Goal: Task Accomplishment & Management: Manage account settings

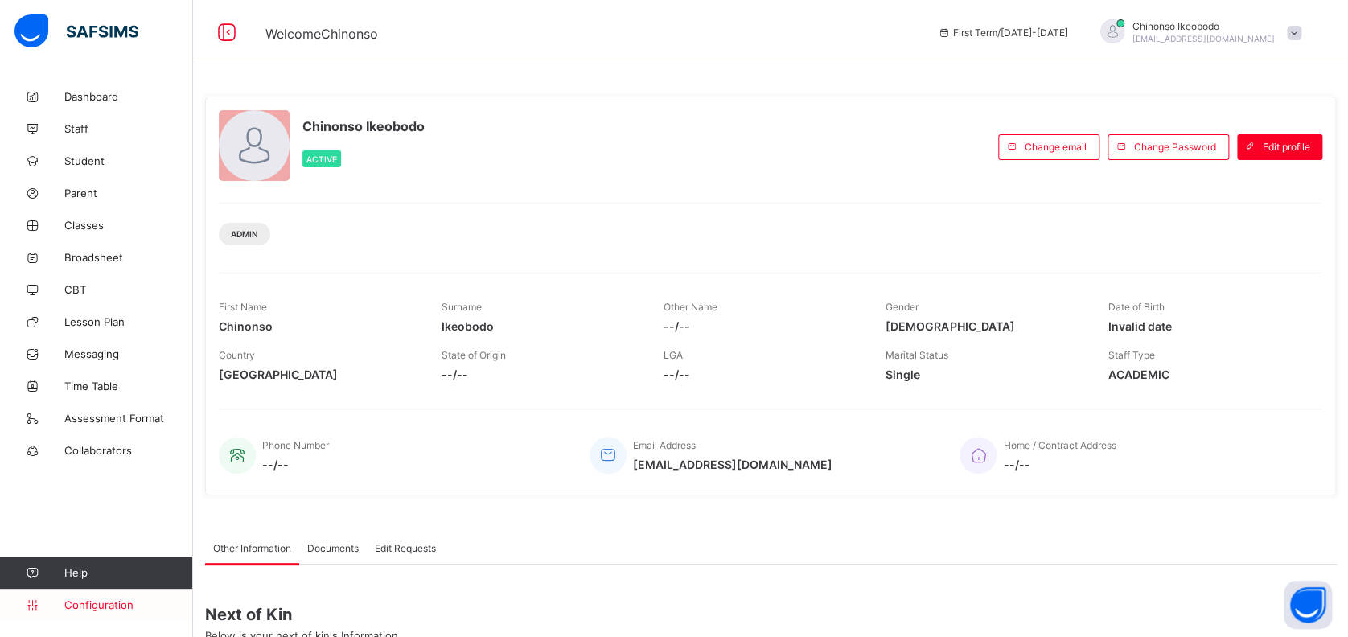
click at [122, 599] on span "Configuration" at bounding box center [128, 605] width 128 height 13
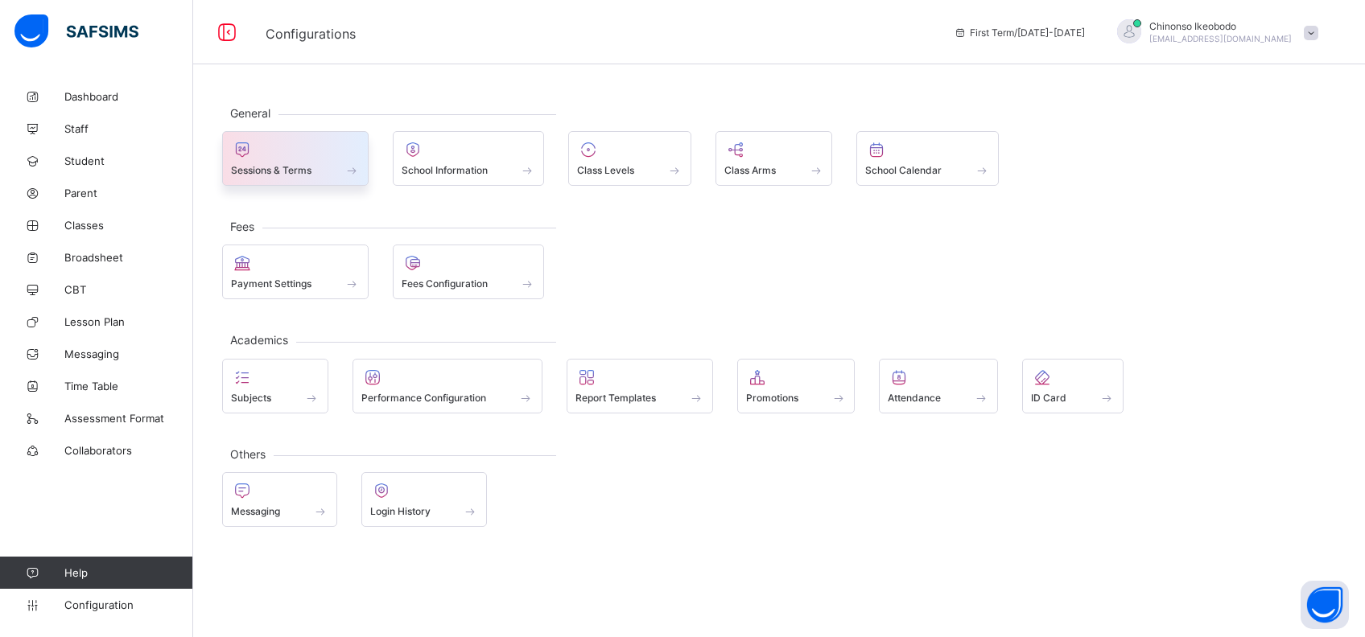
click at [296, 159] on span at bounding box center [295, 161] width 129 height 4
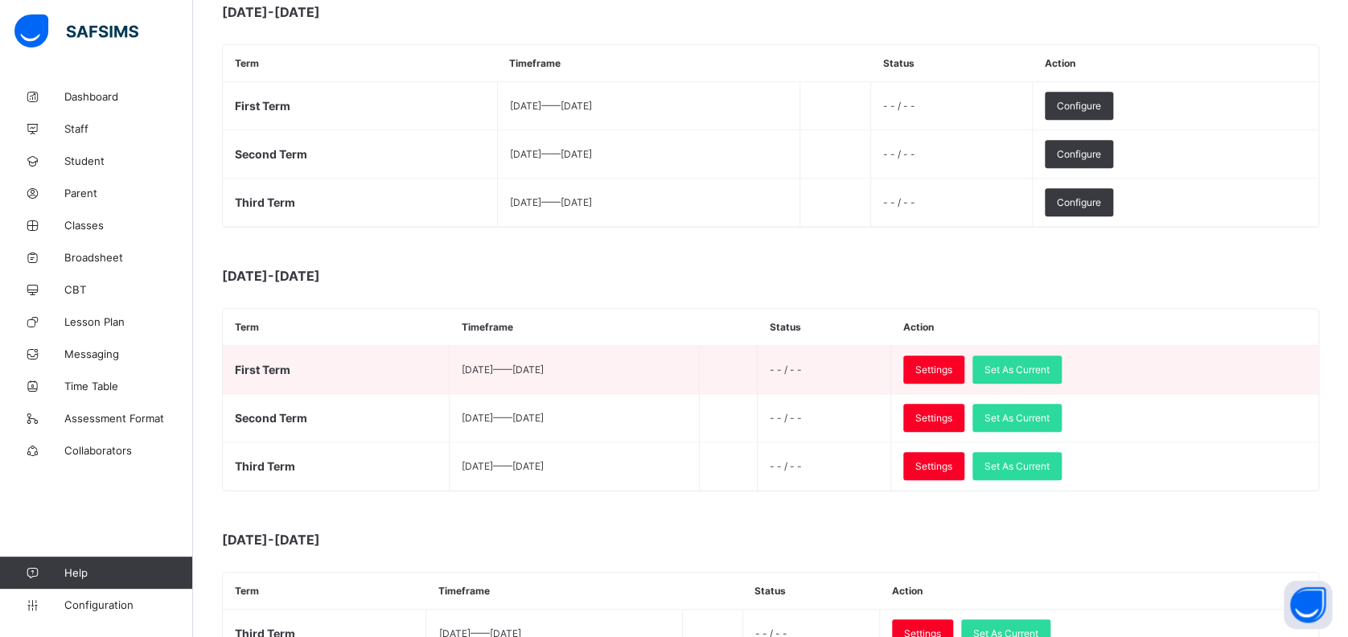
scroll to position [586, 0]
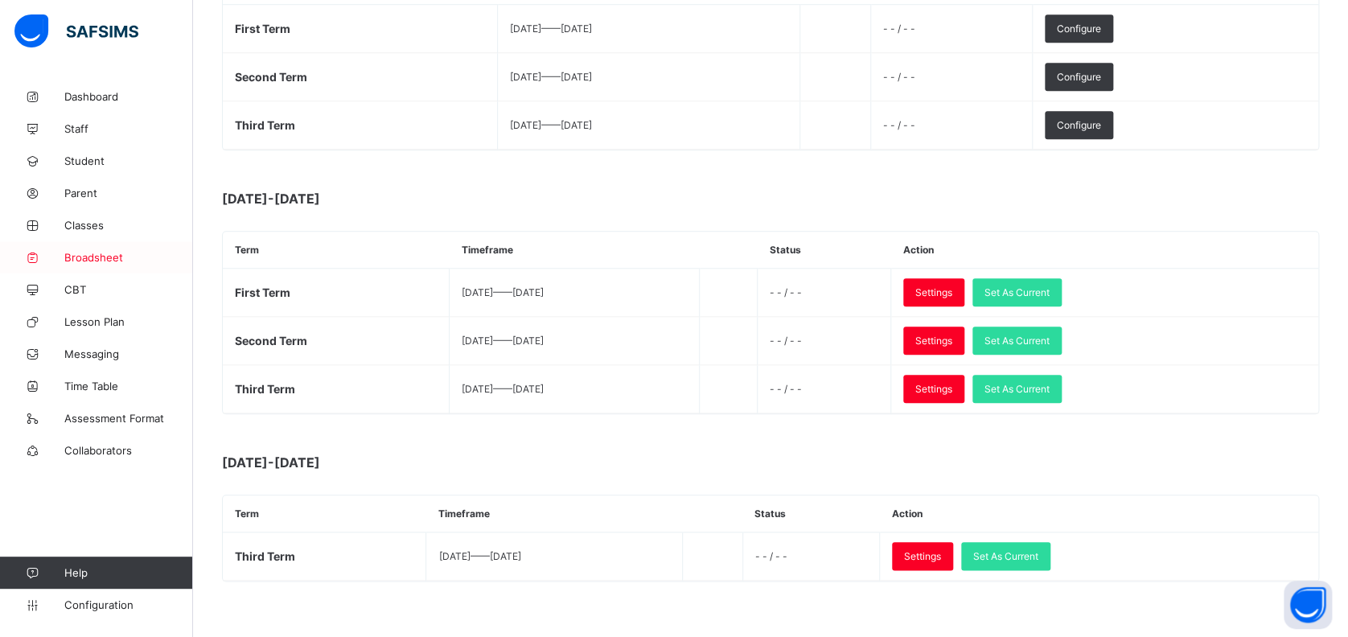
click at [106, 259] on span "Broadsheet" at bounding box center [128, 257] width 129 height 13
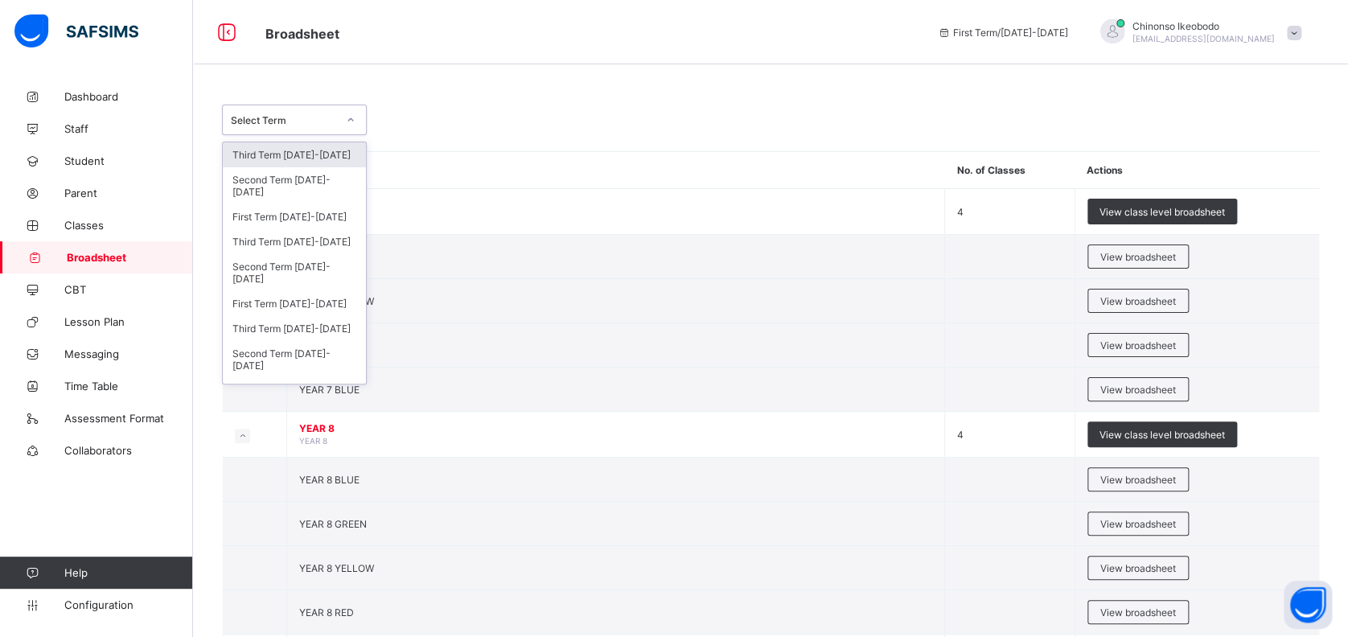
click at [335, 119] on div "Select Term" at bounding box center [284, 120] width 106 height 12
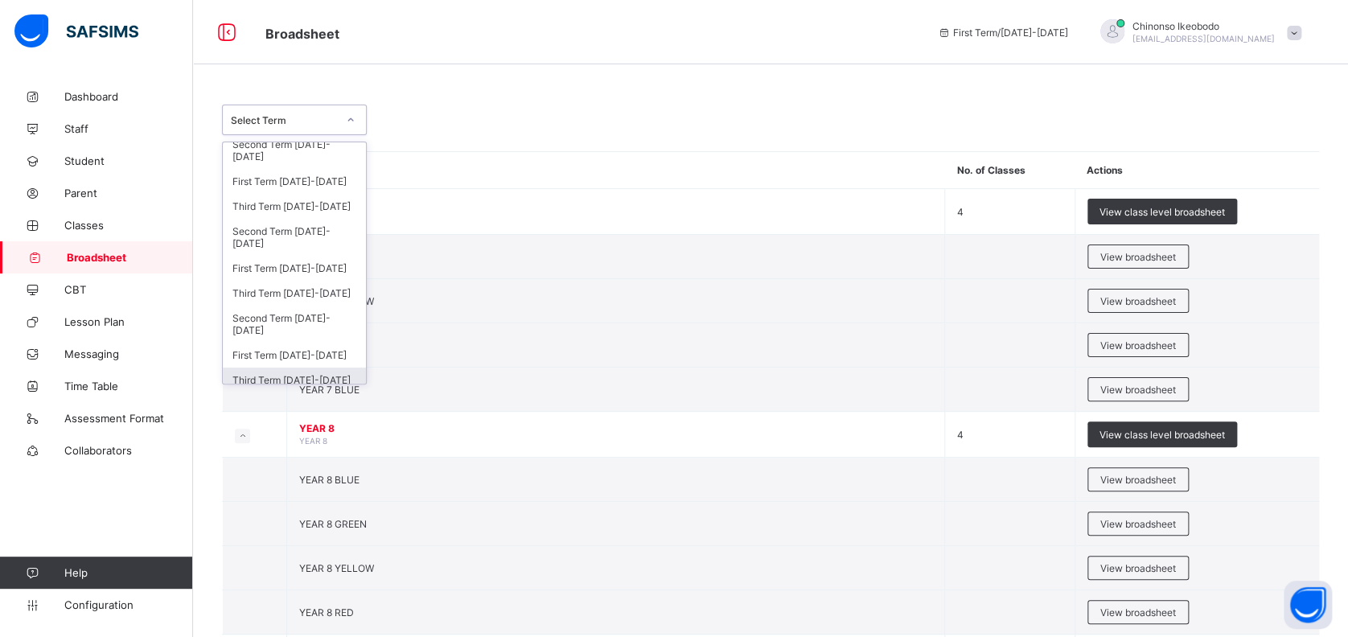
click at [309, 373] on div "Third Term 2022-2023" at bounding box center [294, 380] width 143 height 25
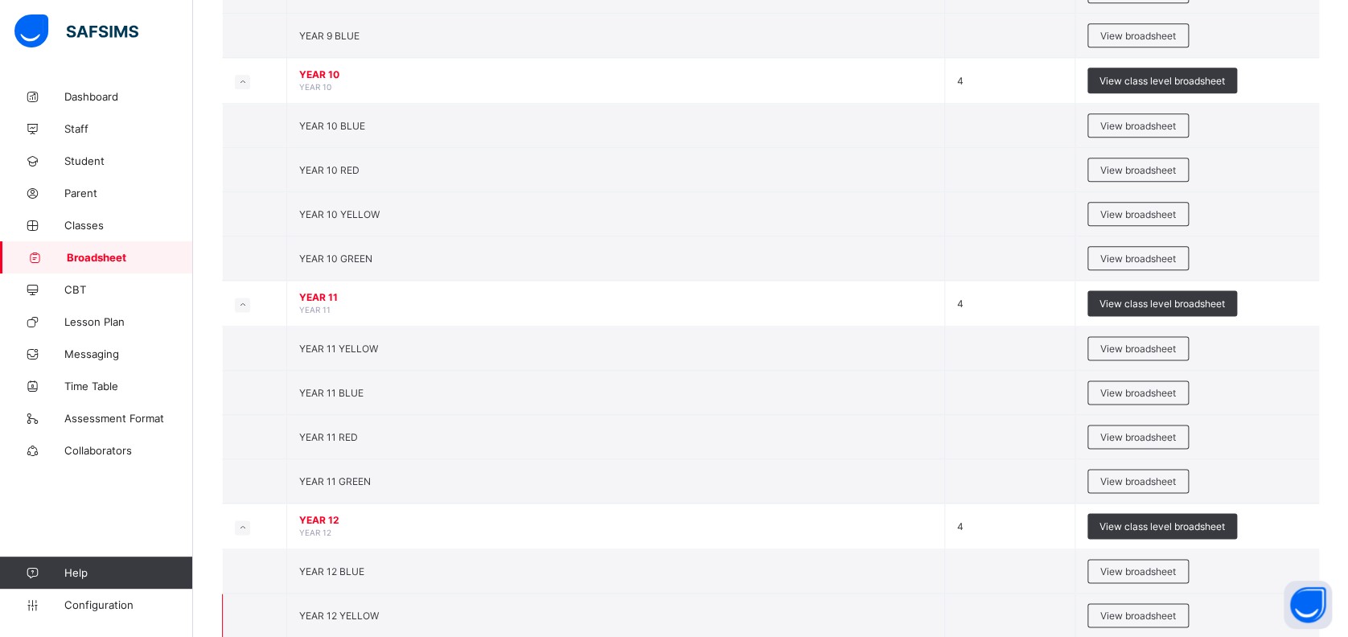
scroll to position [850, 0]
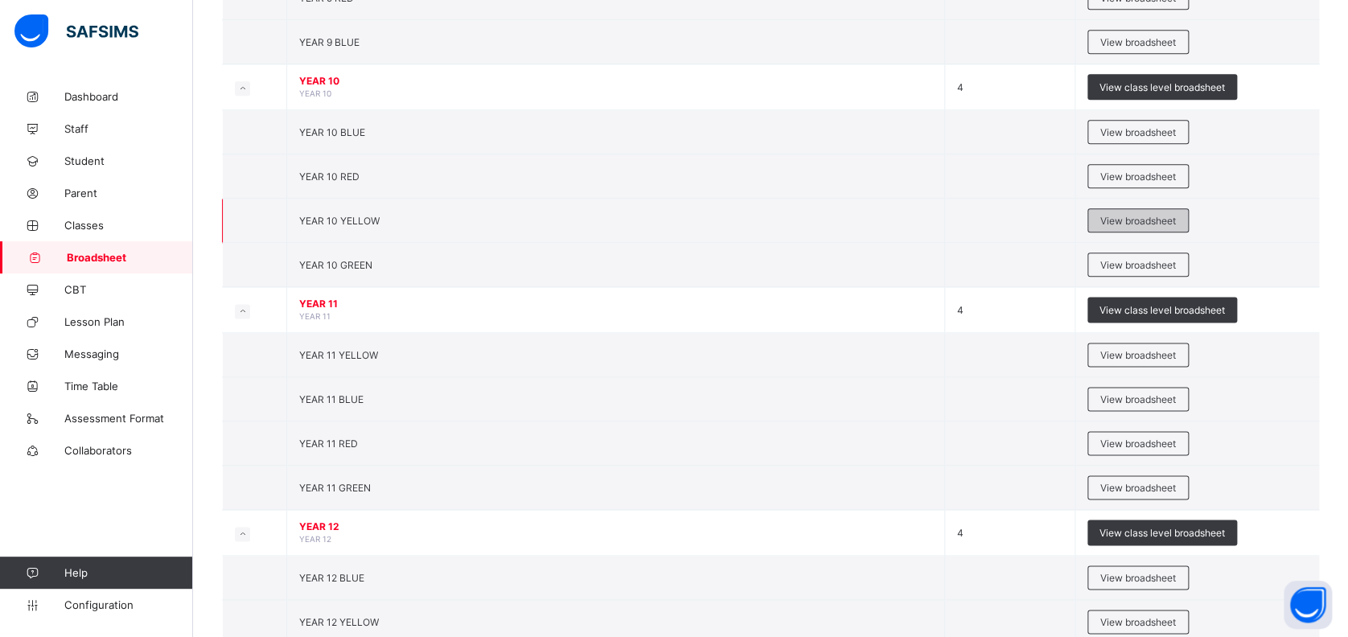
click at [1121, 215] on span "View broadsheet" at bounding box center [1139, 221] width 76 height 12
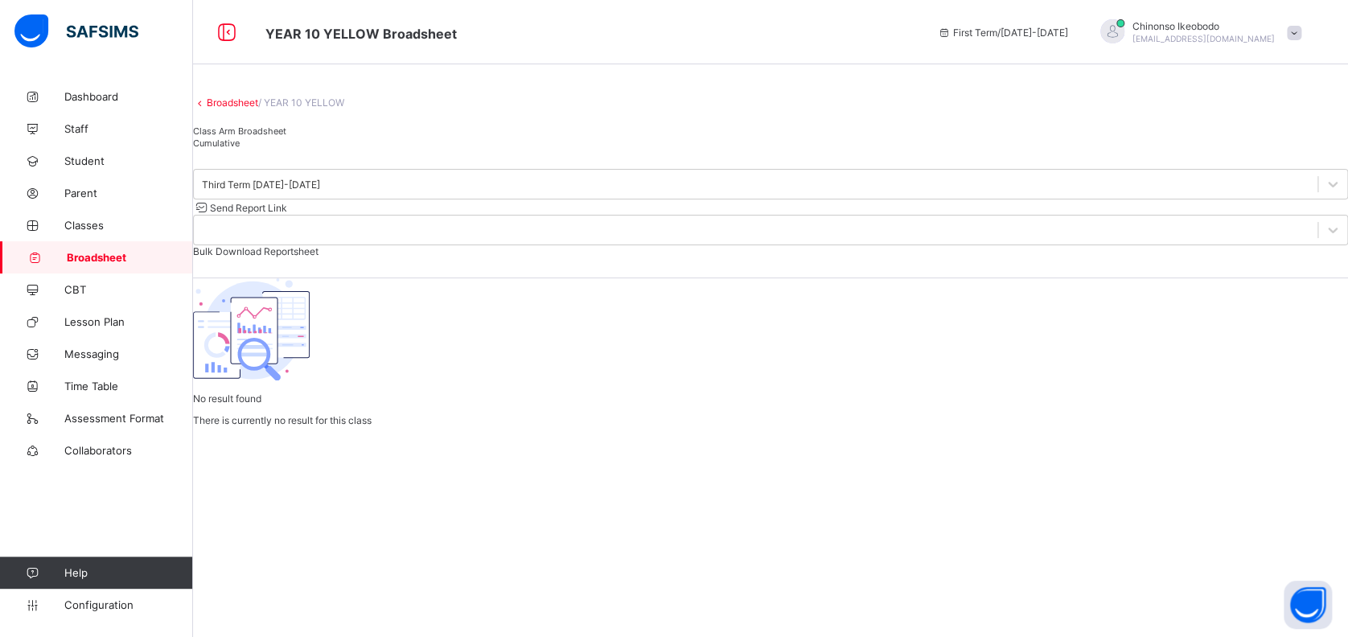
click at [357, 149] on div "Cumulative" at bounding box center [770, 143] width 1155 height 12
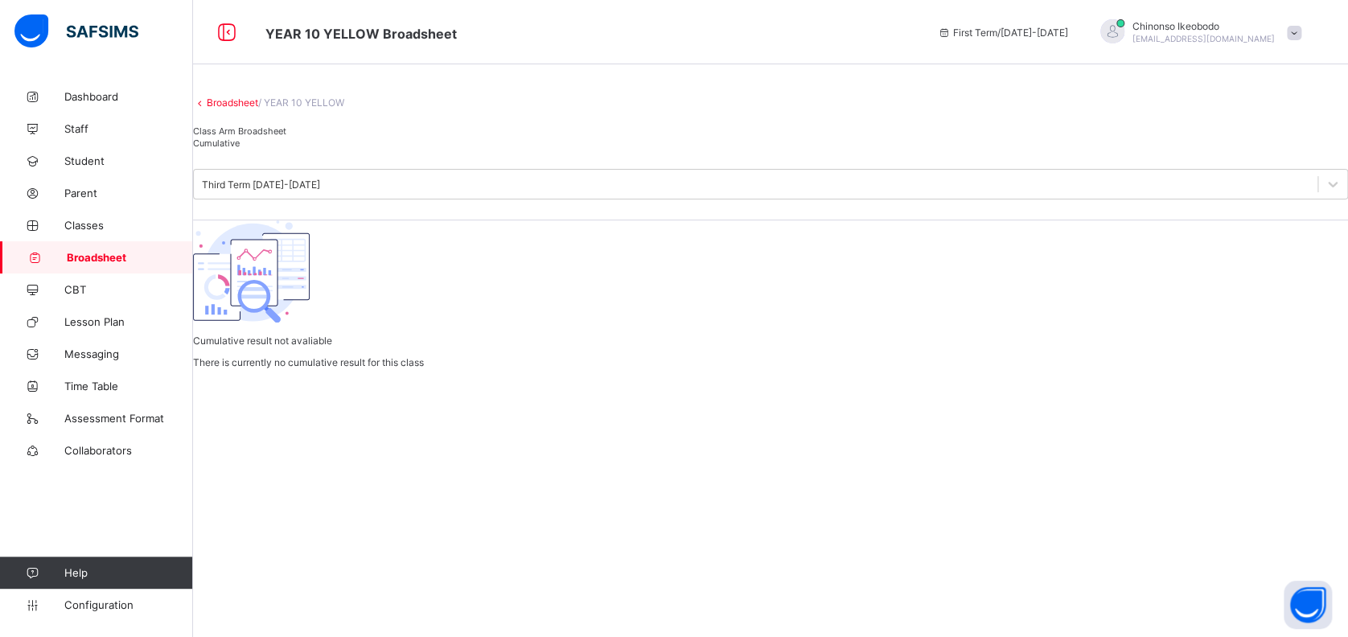
click at [240, 149] on span "Cumulative" at bounding box center [216, 143] width 47 height 11
click at [117, 257] on span "Broadsheet" at bounding box center [130, 257] width 126 height 13
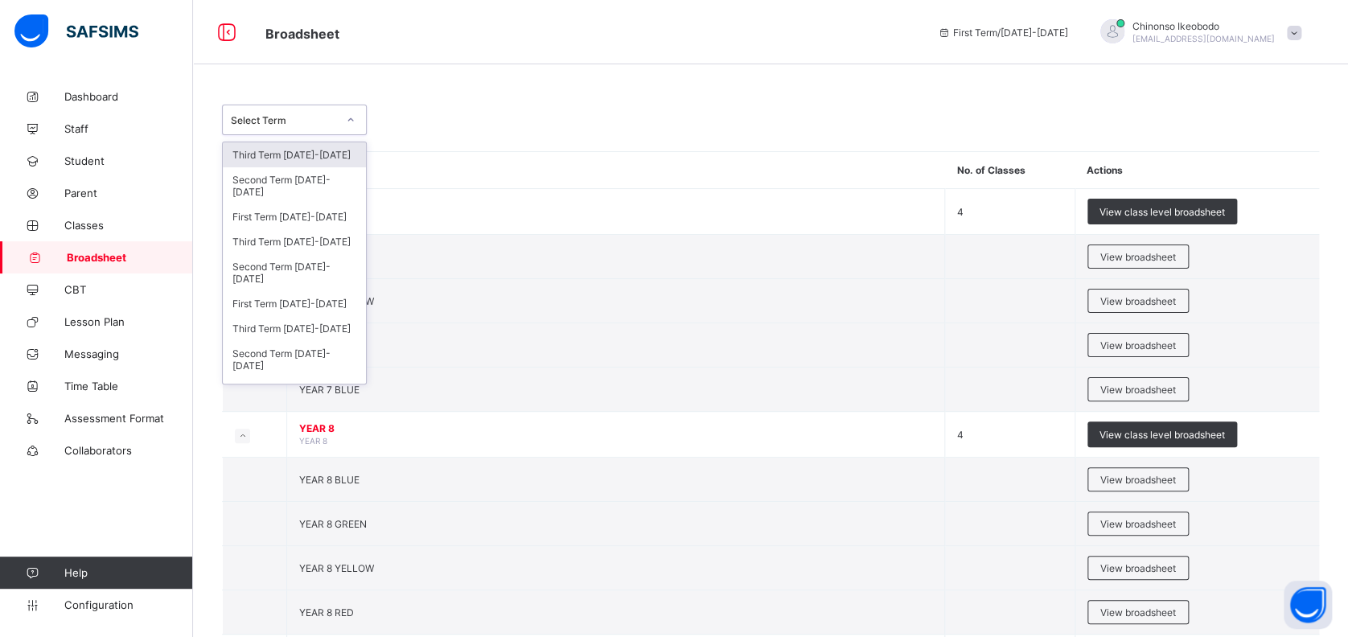
click at [325, 117] on div "Select Term" at bounding box center [284, 120] width 106 height 12
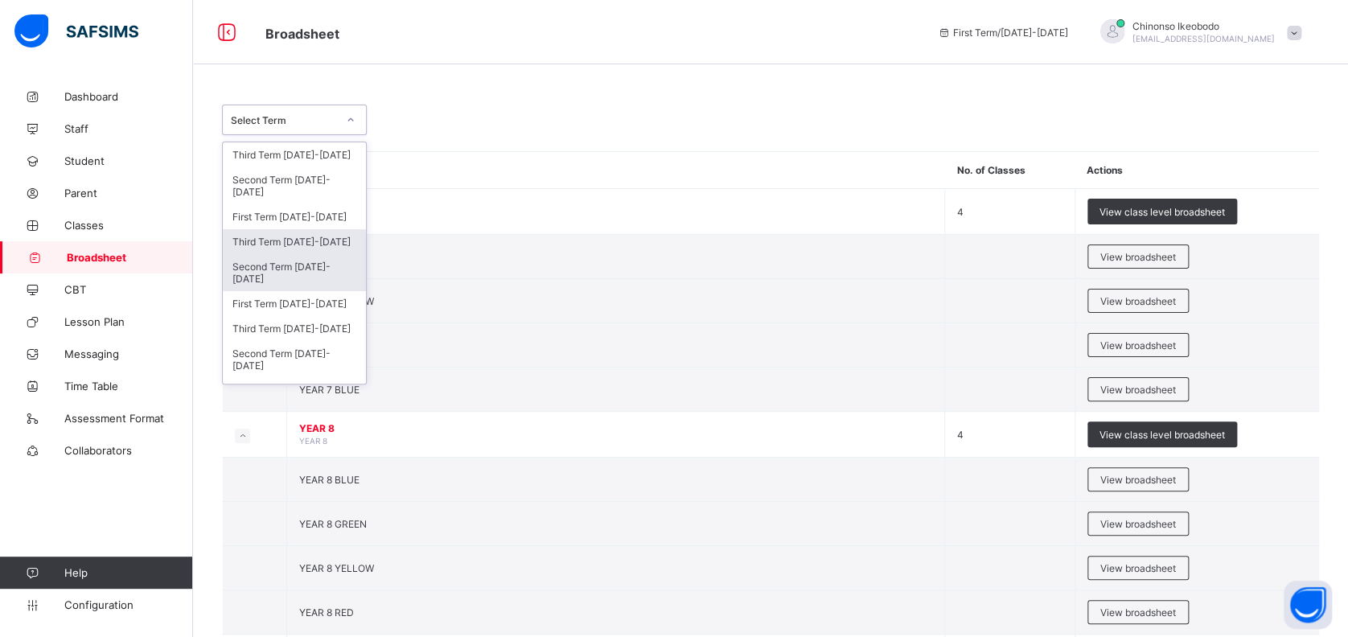
scroll to position [35, 0]
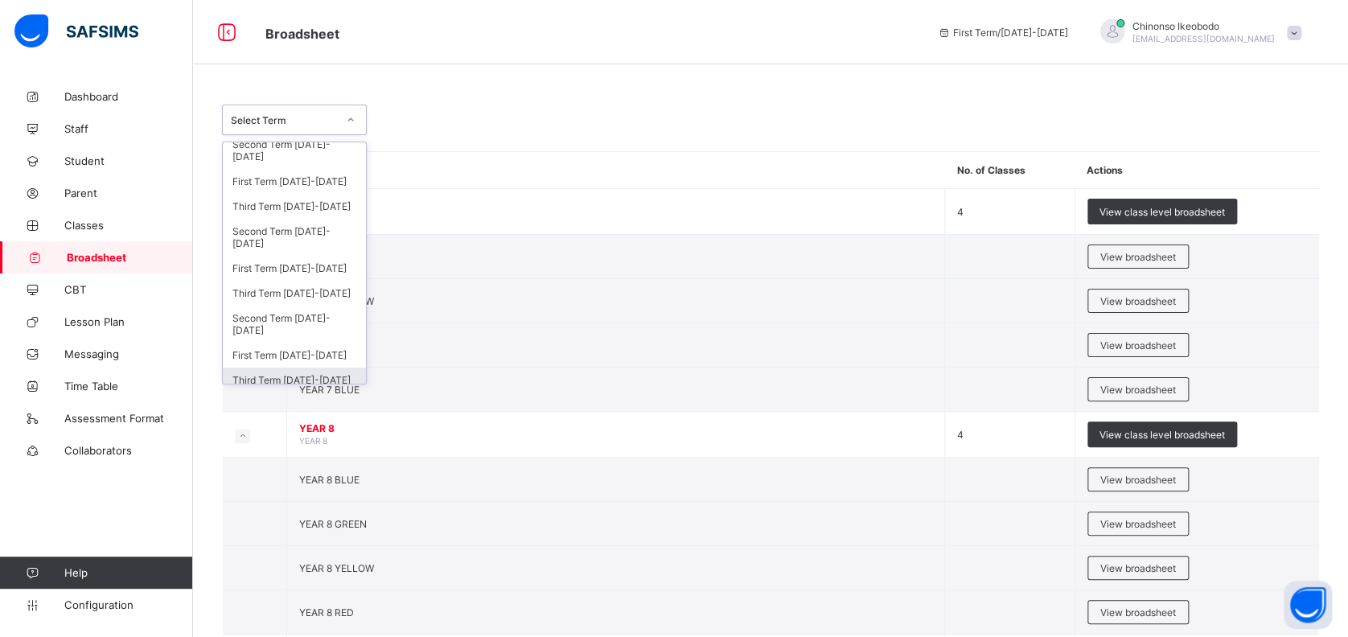
click at [290, 373] on div "Third Term 2022-2023" at bounding box center [294, 380] width 143 height 25
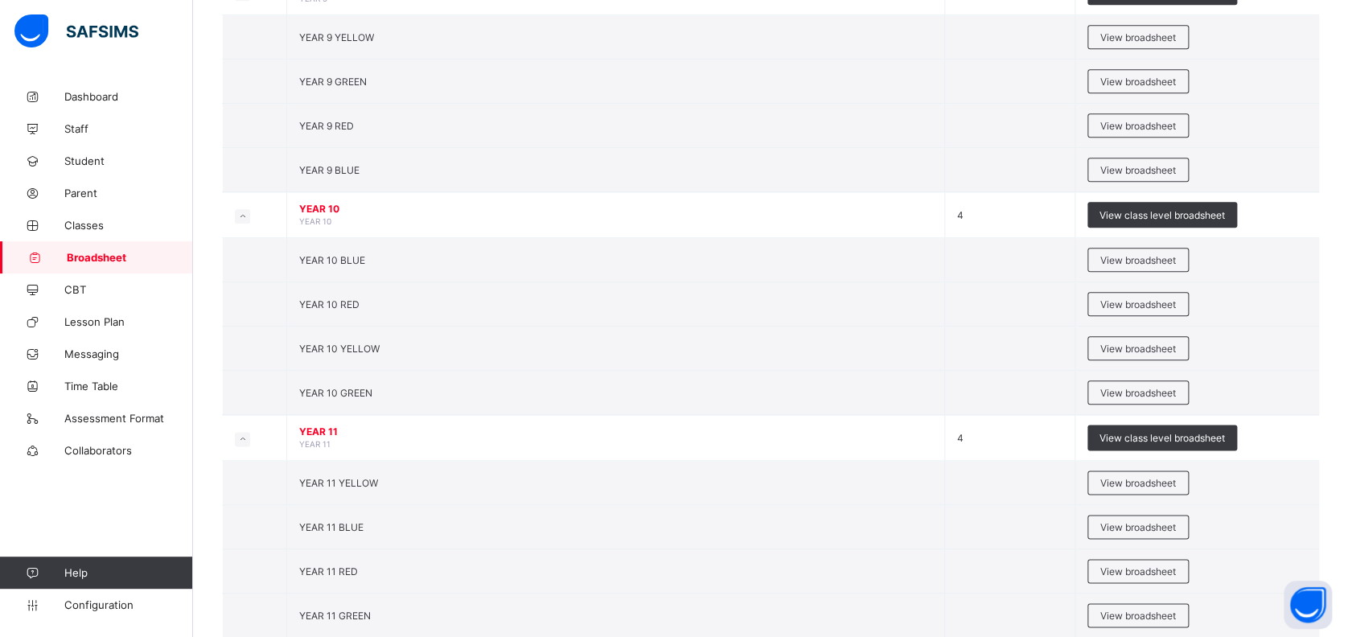
scroll to position [723, 0]
click at [1146, 344] on span "View broadsheet" at bounding box center [1139, 348] width 76 height 12
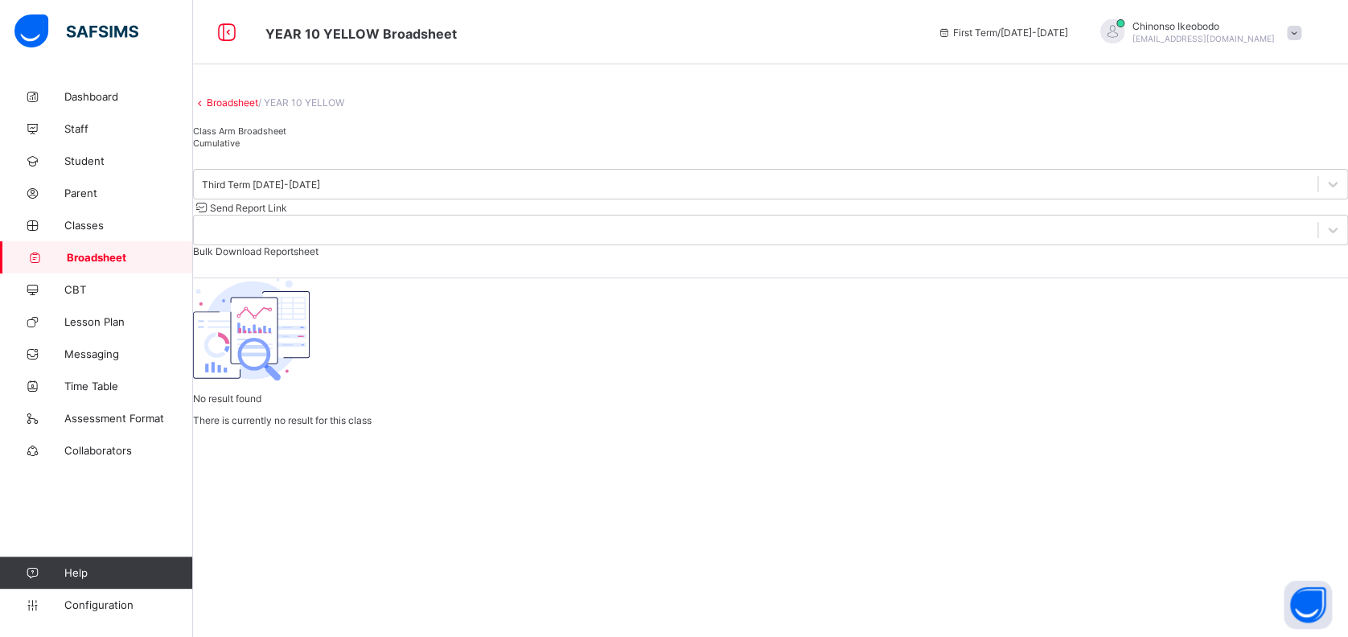
click at [240, 109] on link "Broadsheet" at bounding box center [232, 103] width 51 height 12
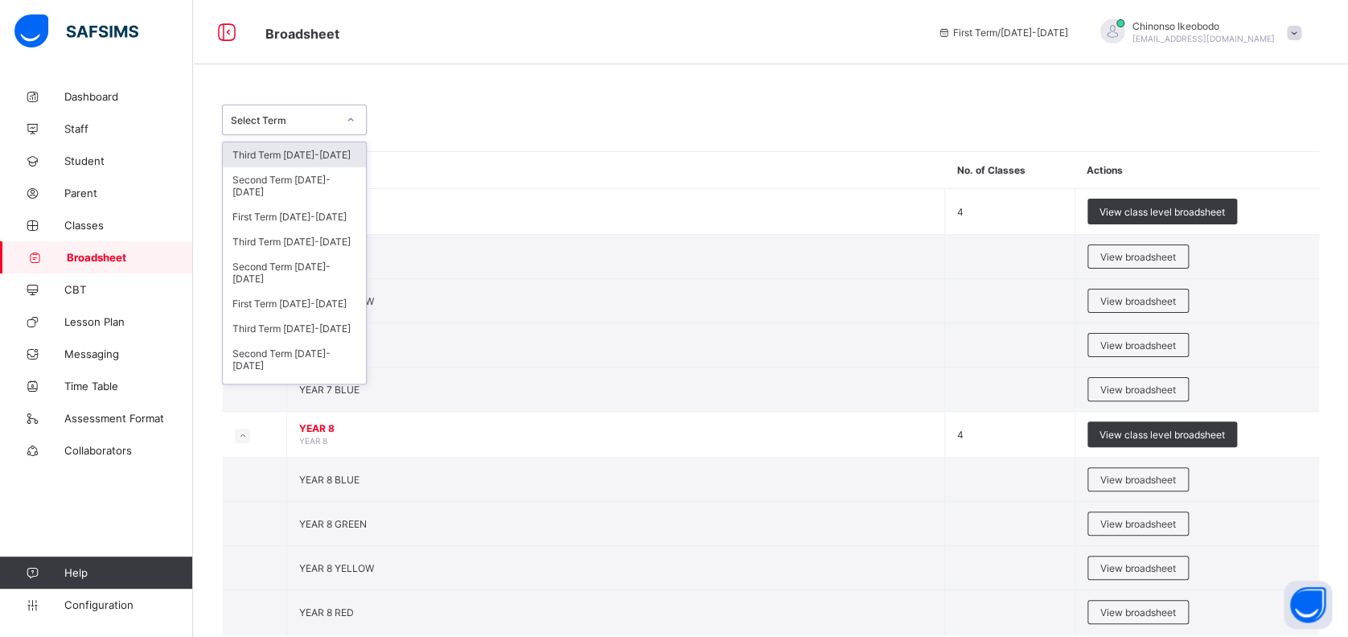
click at [315, 124] on div "Select Term" at bounding box center [284, 120] width 106 height 12
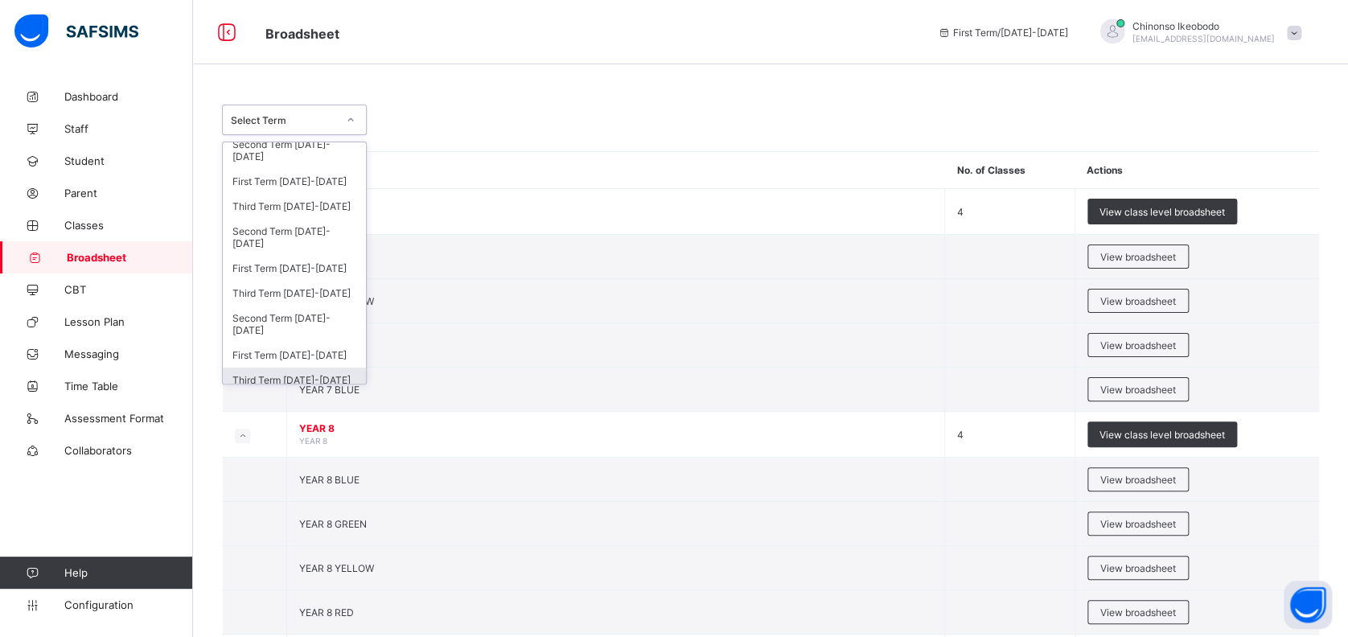
click at [293, 368] on div "Third Term 2022-2023" at bounding box center [294, 380] width 143 height 25
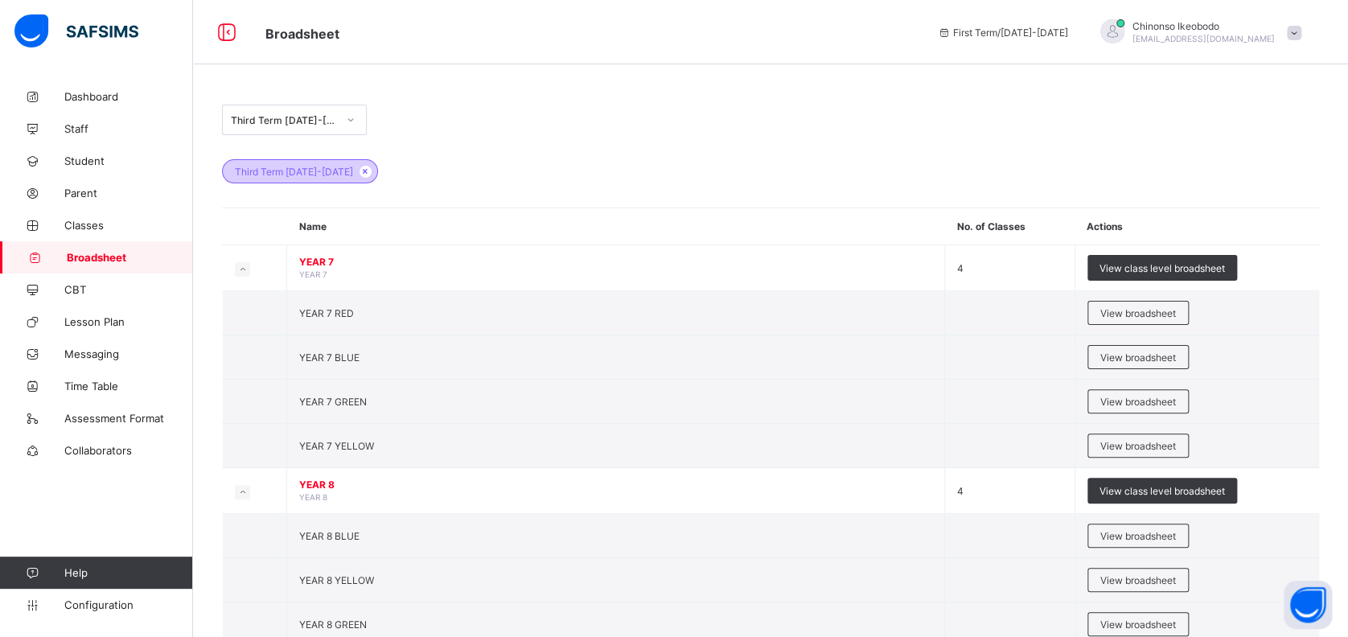
click at [290, 167] on span "Third Term 2022-2023" at bounding box center [294, 172] width 118 height 12
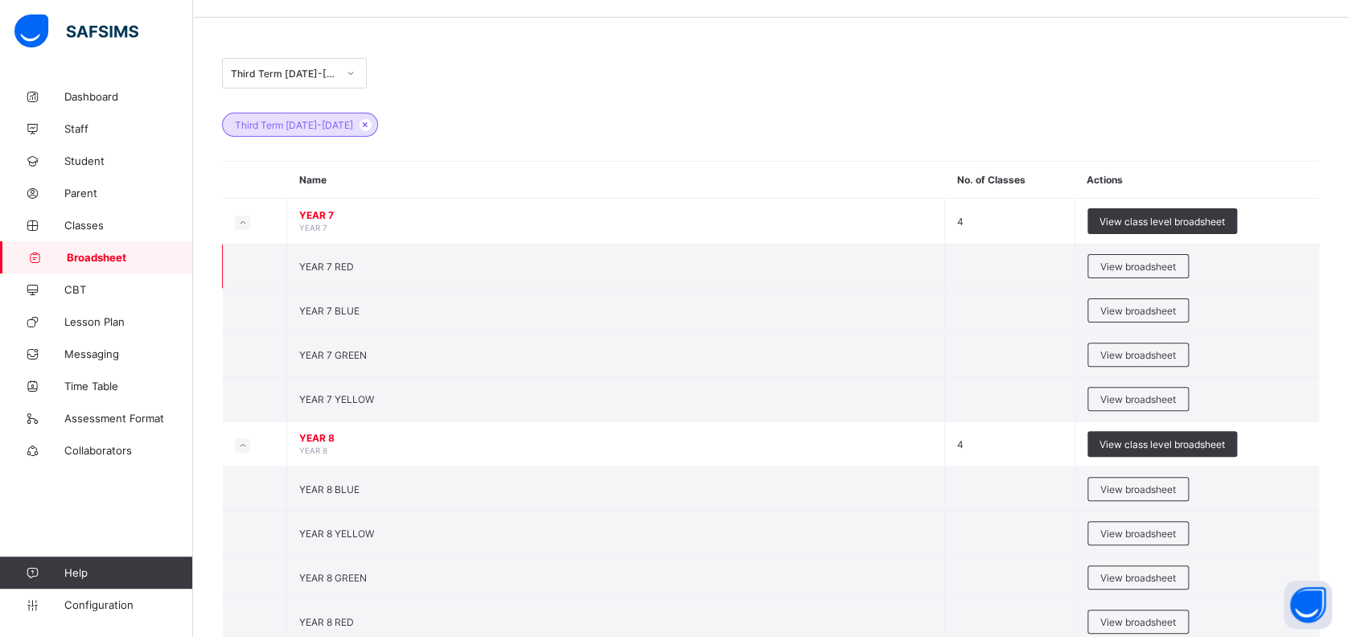
scroll to position [0, 0]
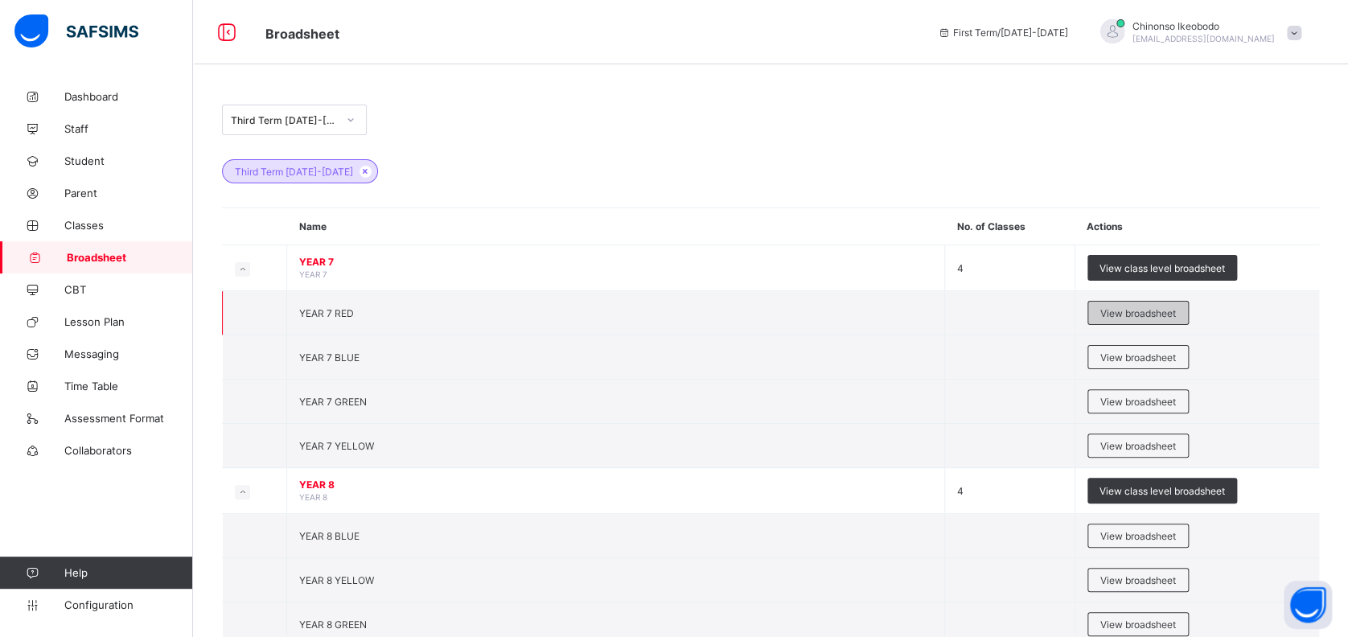
click at [1160, 313] on span "View broadsheet" at bounding box center [1139, 313] width 76 height 12
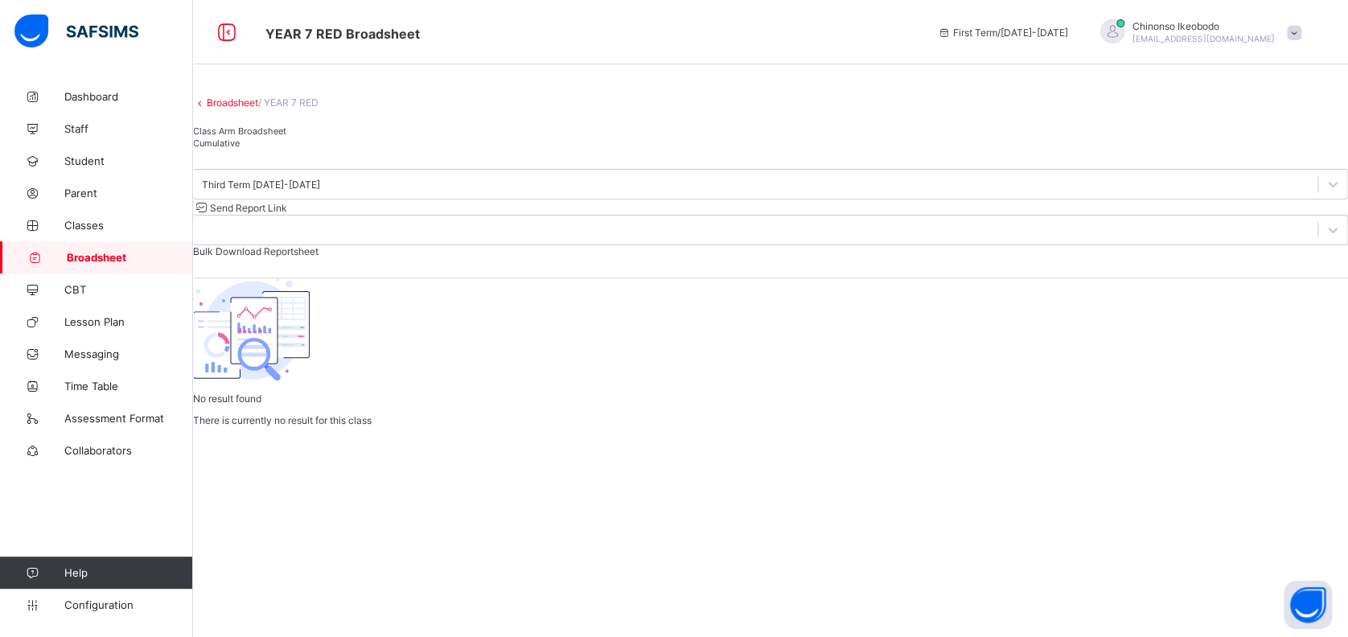
click at [91, 257] on span "Broadsheet" at bounding box center [130, 257] width 126 height 13
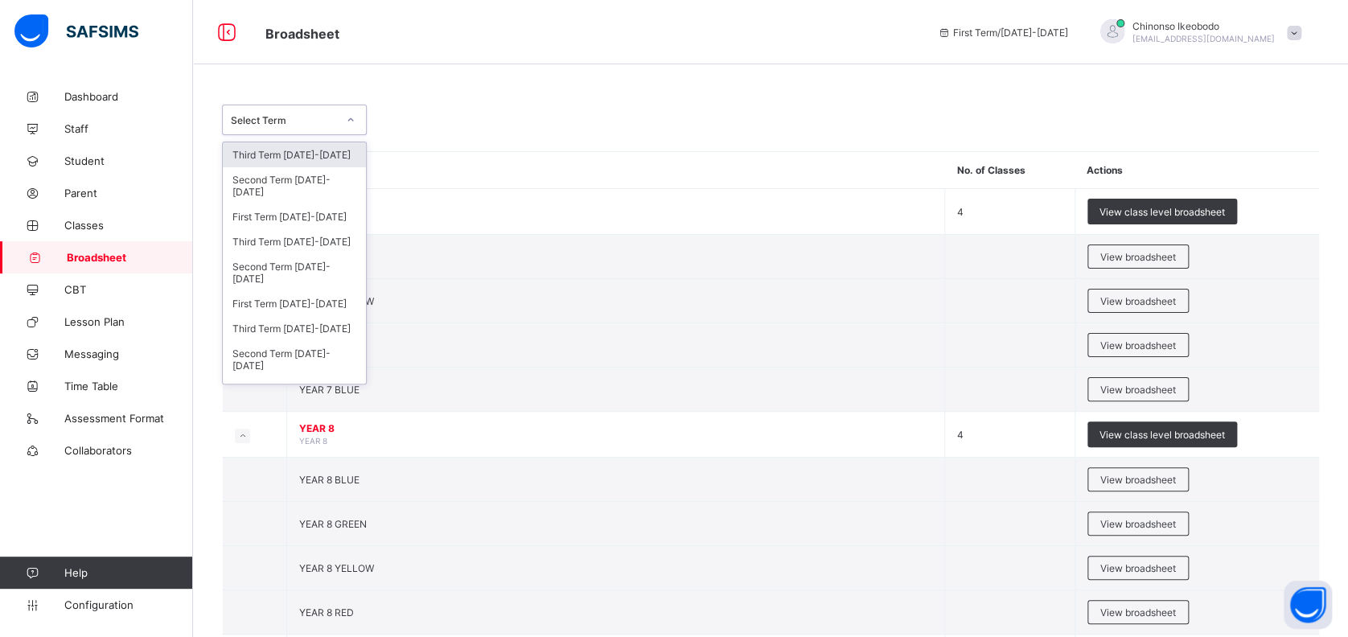
click at [315, 117] on div "Select Term" at bounding box center [284, 120] width 106 height 12
click at [298, 241] on div "Third Term 2024-2025" at bounding box center [294, 241] width 143 height 25
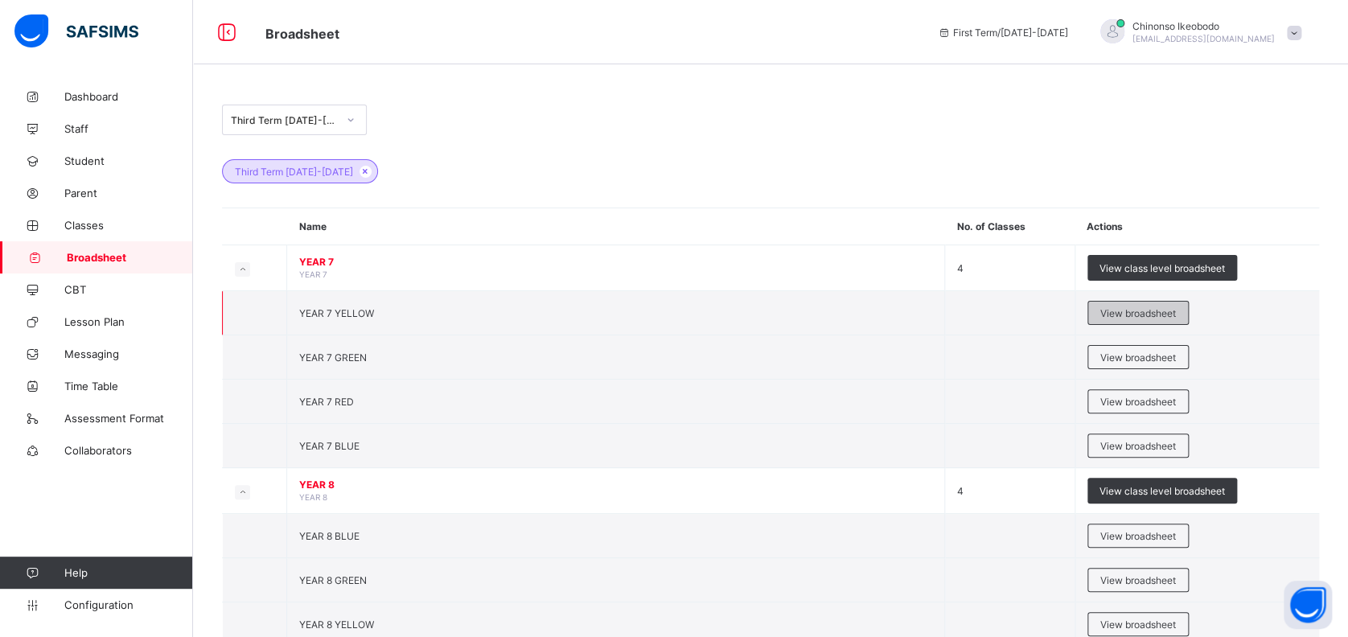
click at [1127, 315] on span "View broadsheet" at bounding box center [1139, 313] width 76 height 12
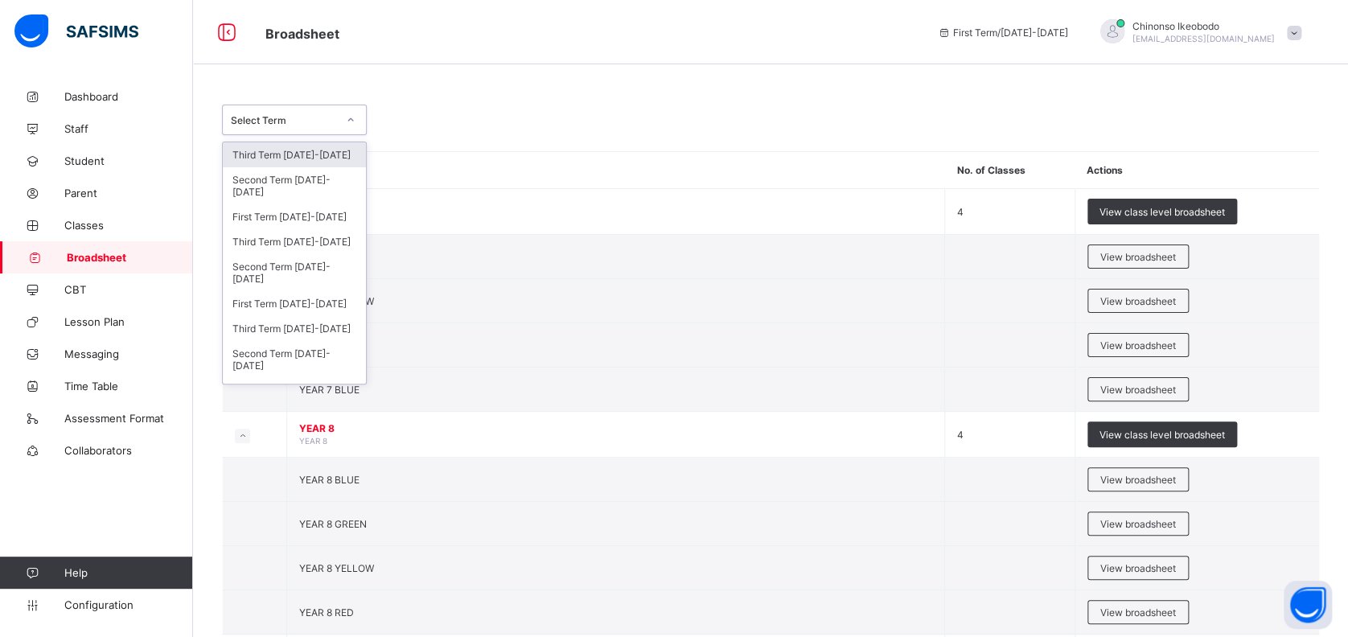
click at [295, 119] on div "Select Term" at bounding box center [284, 120] width 106 height 12
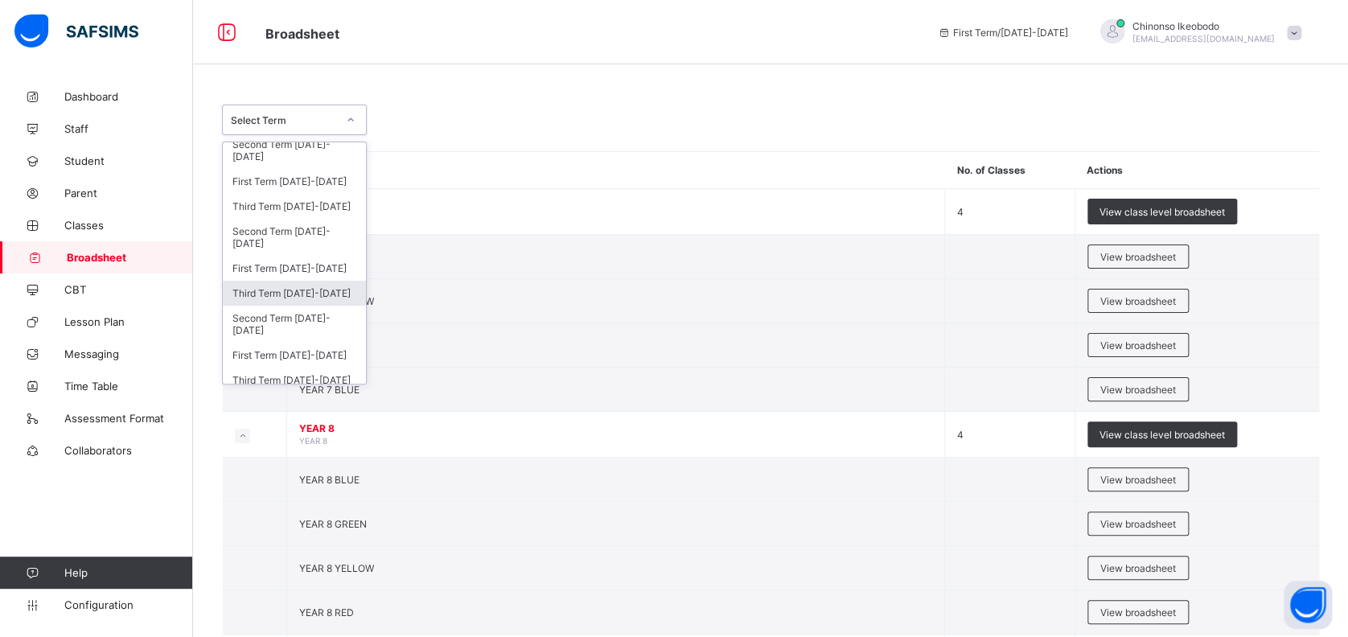
click at [306, 289] on div "Third Term 2023-2024" at bounding box center [294, 293] width 143 height 25
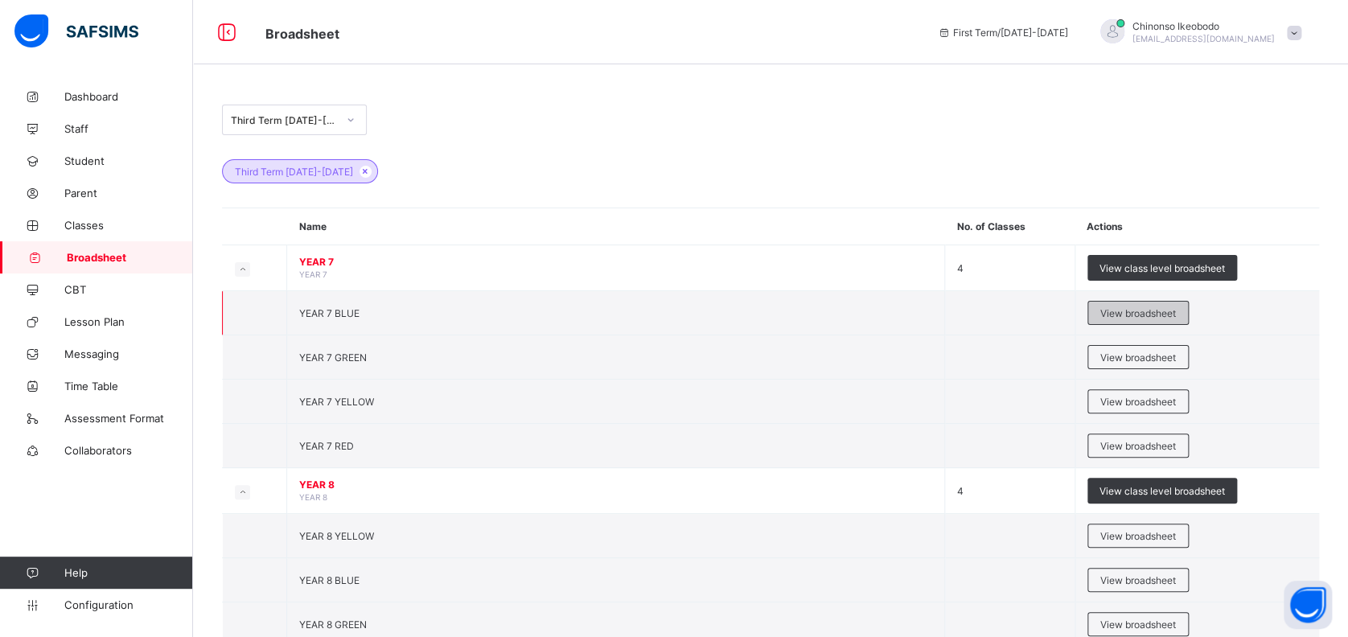
click at [1135, 311] on span "View broadsheet" at bounding box center [1139, 313] width 76 height 12
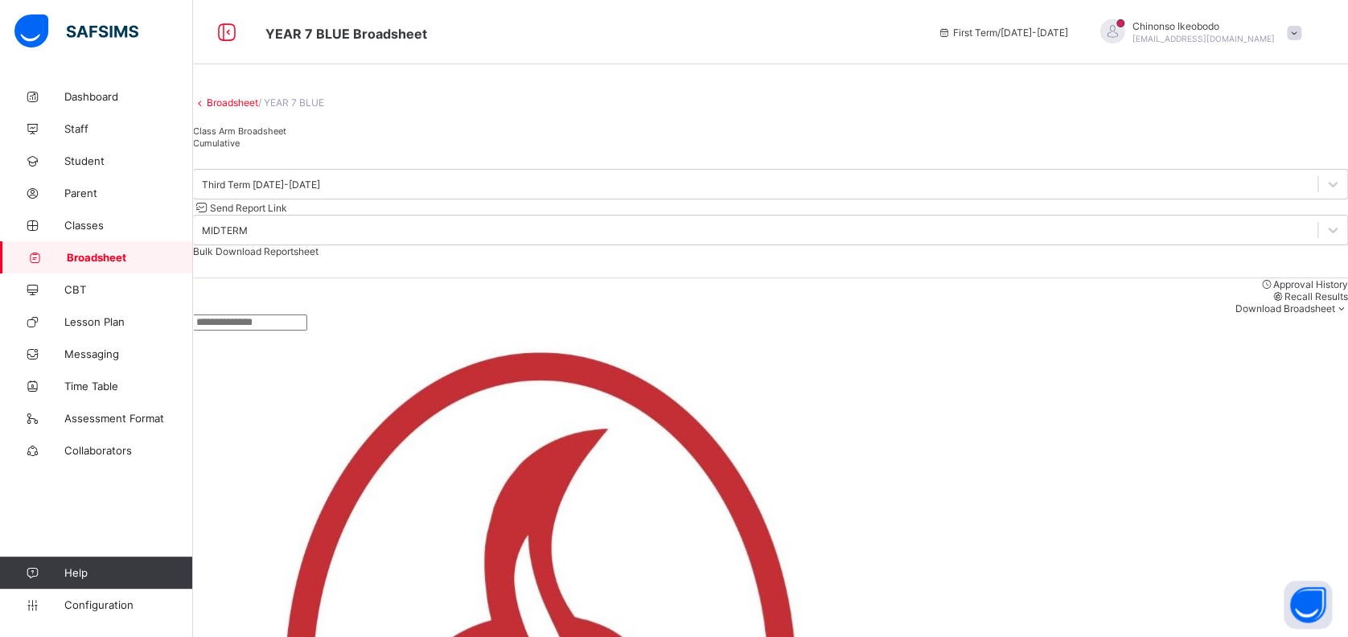
click at [245, 109] on link "Broadsheet" at bounding box center [232, 103] width 51 height 12
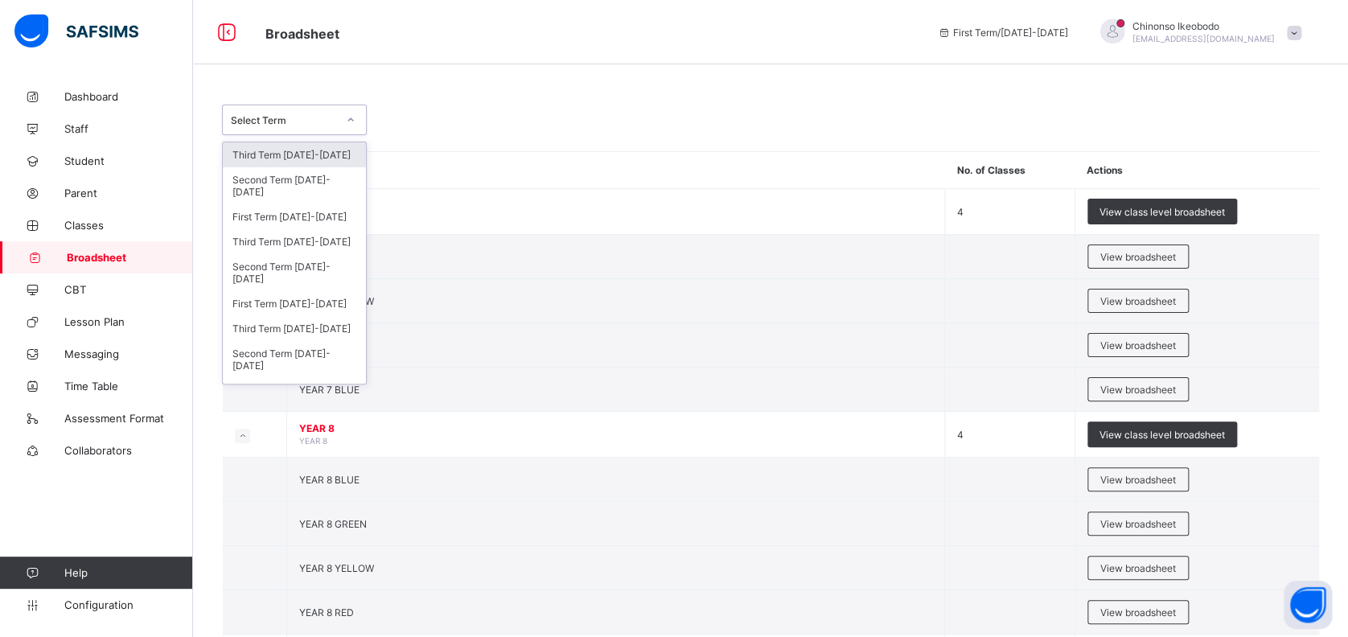
click at [315, 120] on div "Select Term" at bounding box center [284, 120] width 106 height 12
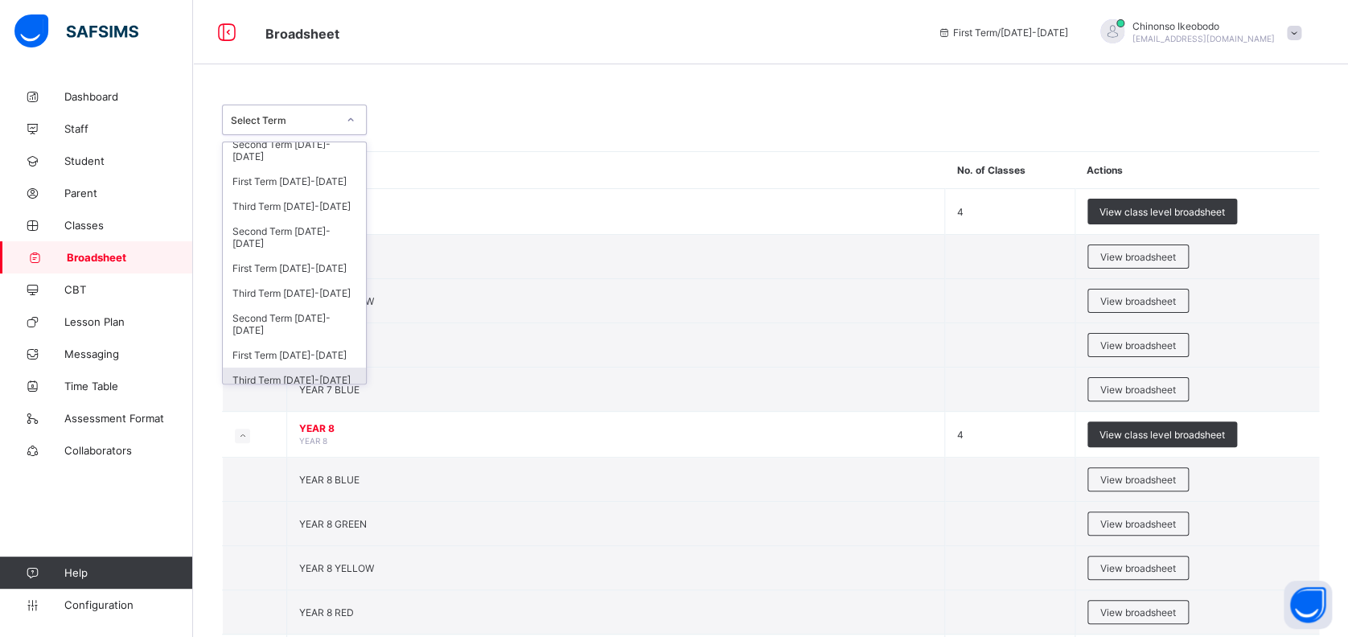
click at [300, 368] on div "Third Term 2022-2023" at bounding box center [294, 380] width 143 height 25
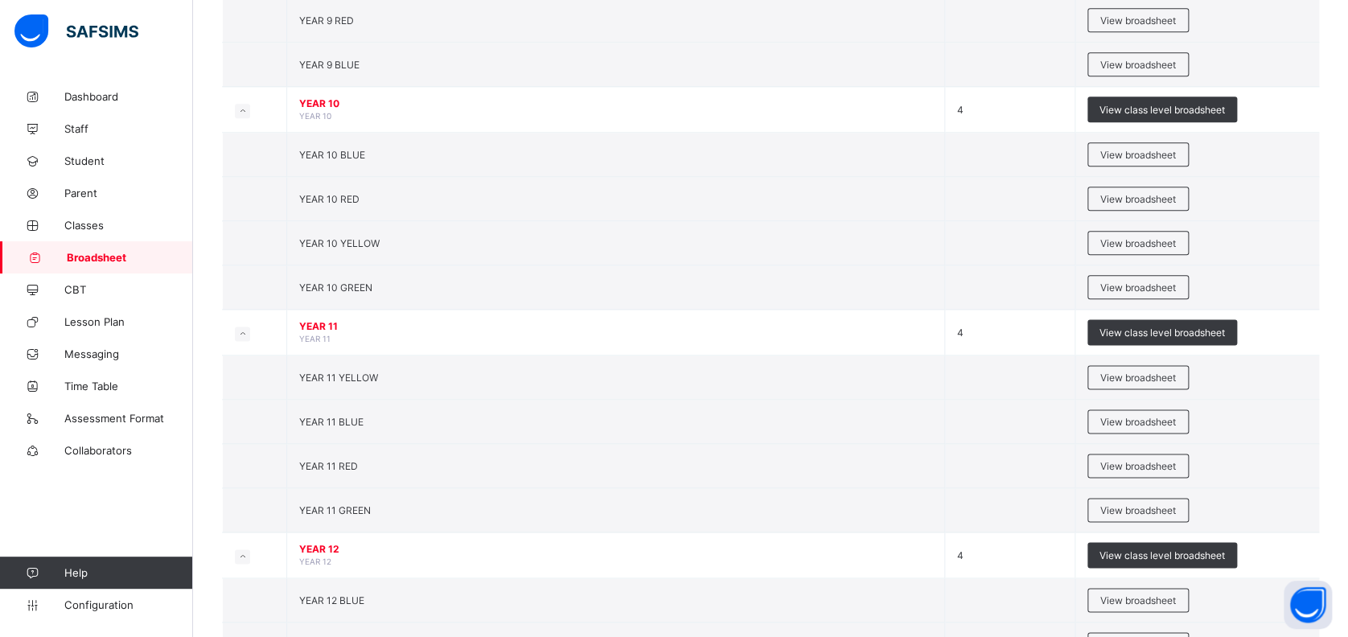
scroll to position [834, 0]
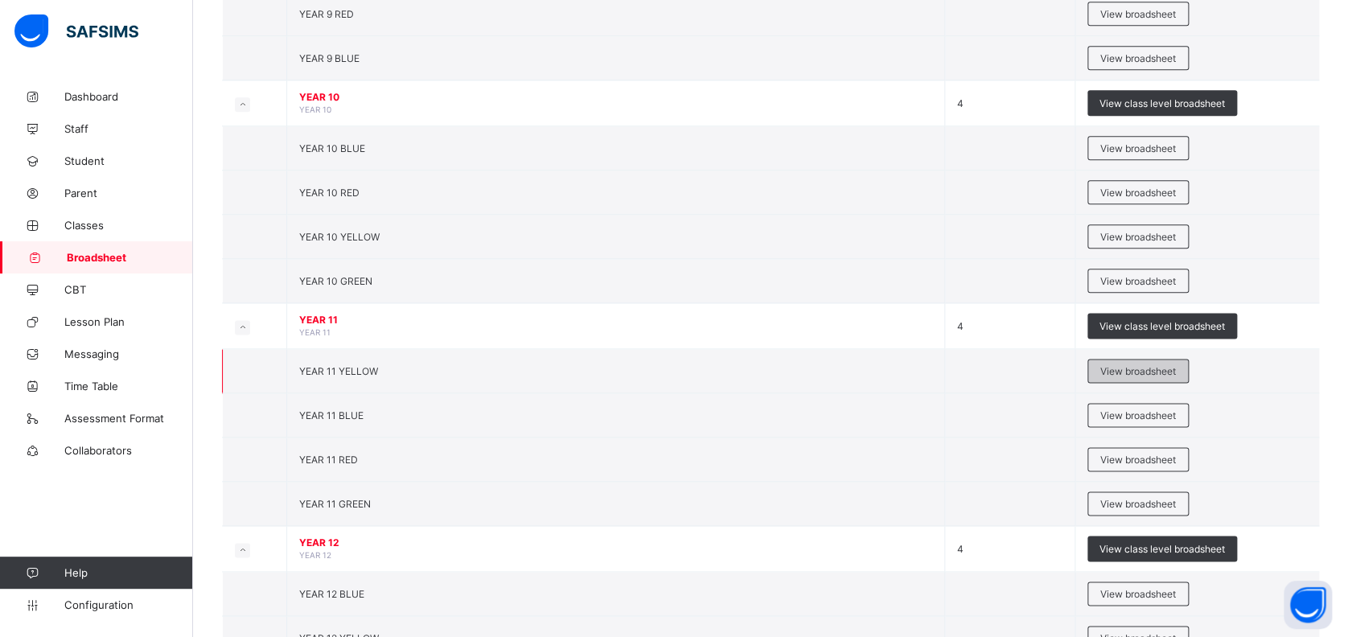
click at [1157, 360] on div "View broadsheet" at bounding box center [1138, 371] width 101 height 24
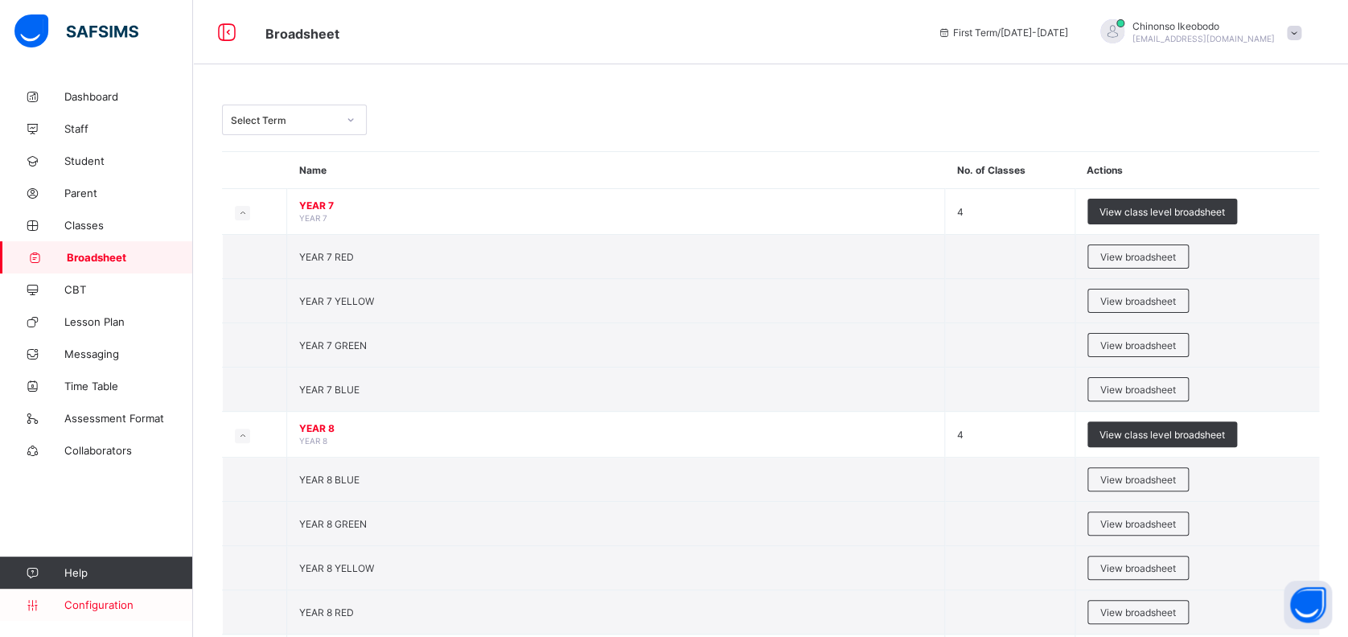
click at [116, 606] on span "Configuration" at bounding box center [128, 605] width 128 height 13
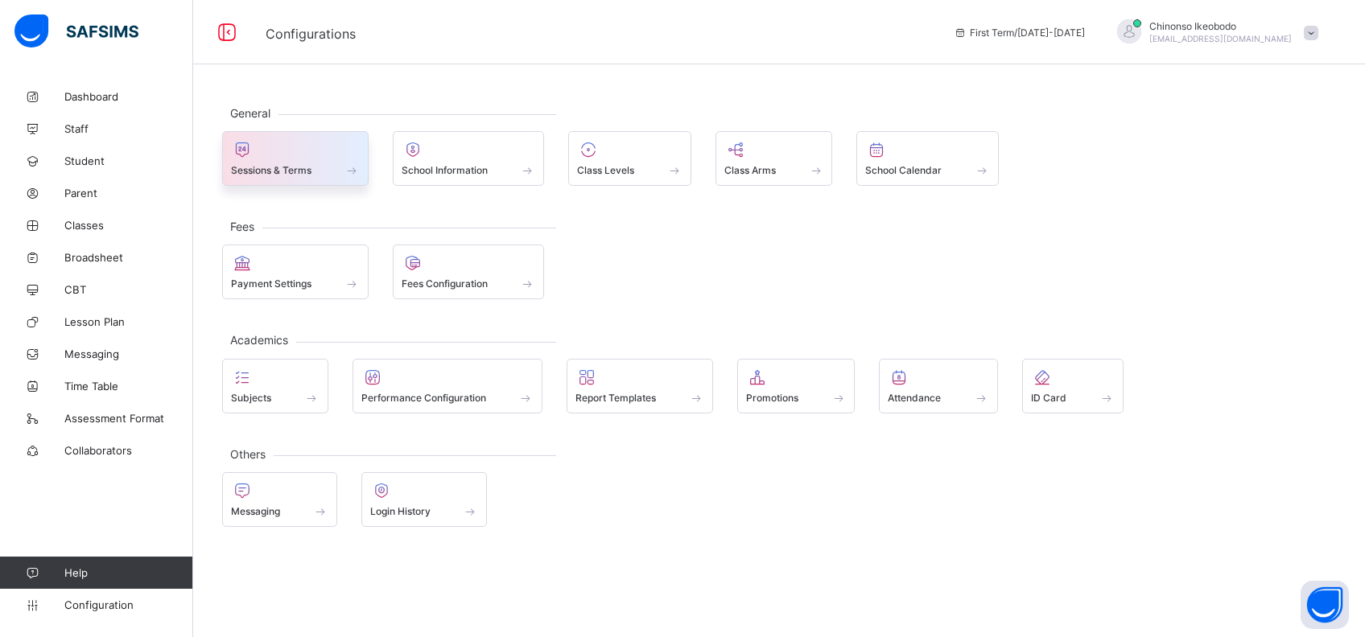
click at [285, 165] on span "Sessions & Terms" at bounding box center [271, 170] width 80 height 12
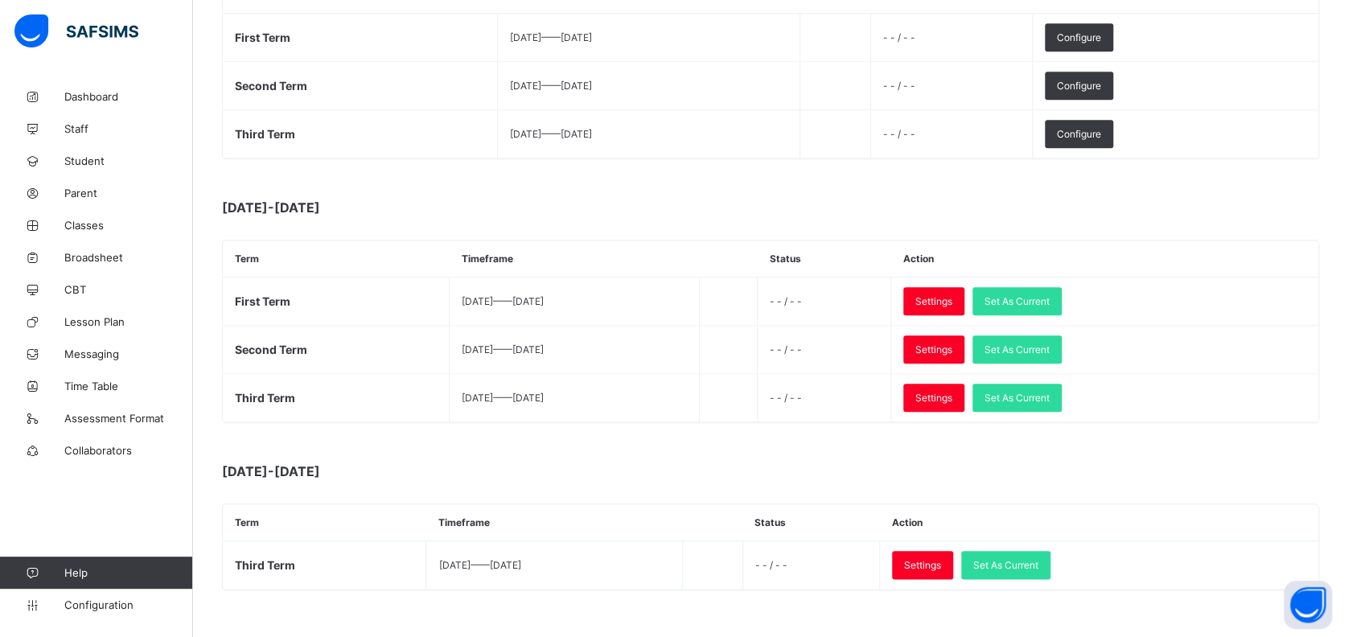
scroll to position [586, 0]
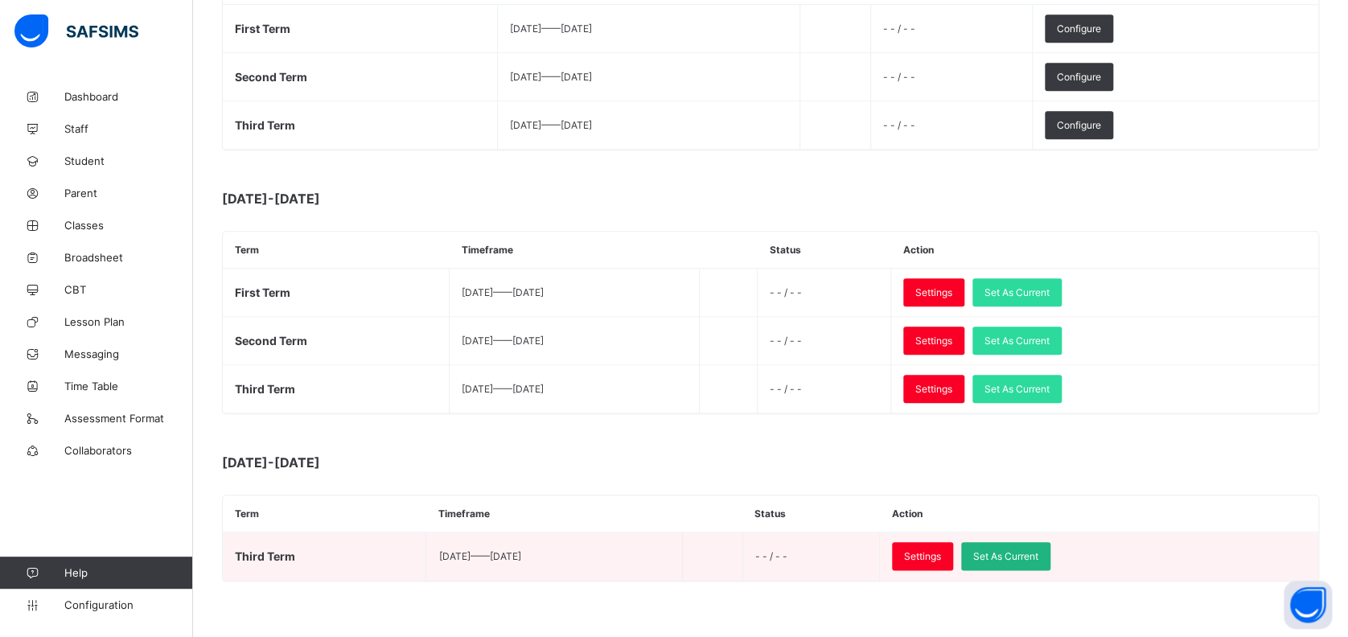
click at [1039, 553] on span "Set As Current" at bounding box center [1006, 556] width 65 height 12
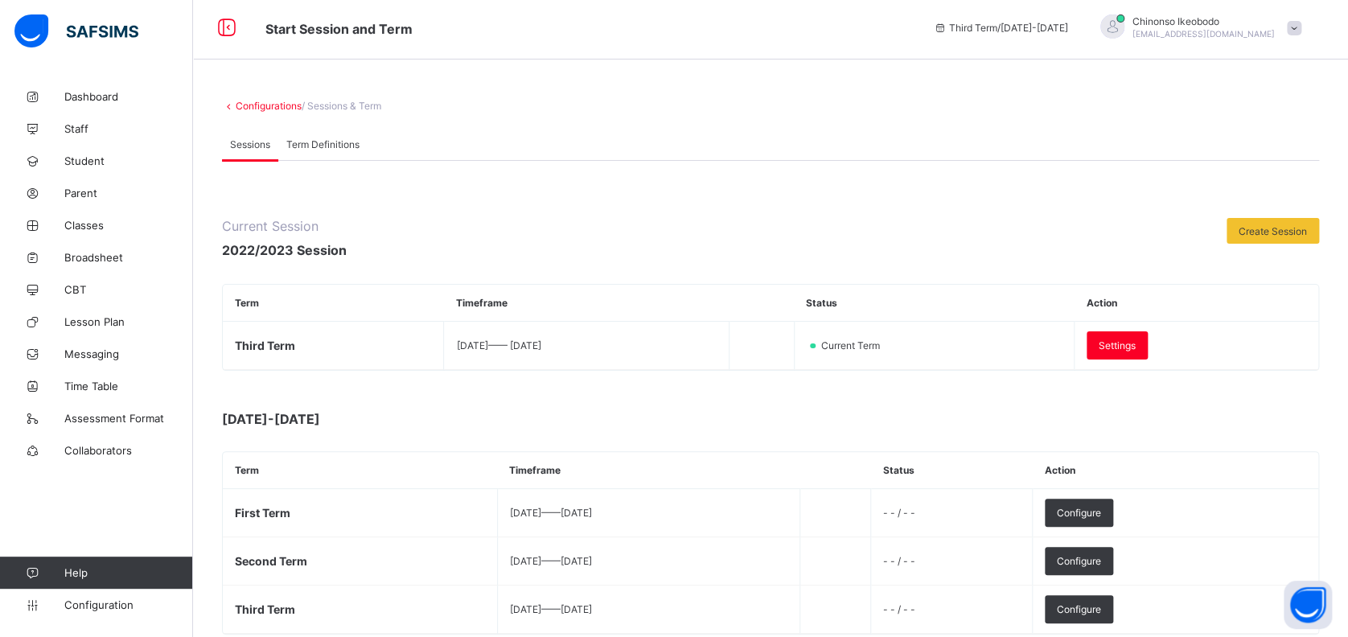
scroll to position [0, 0]
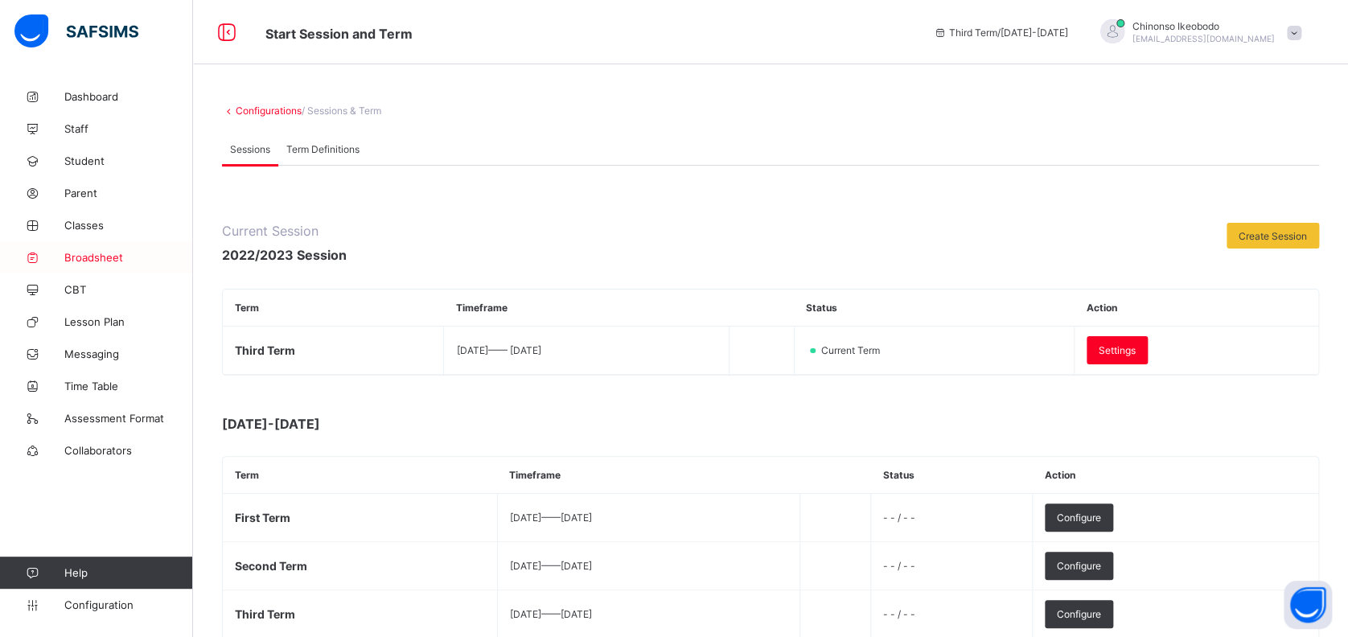
click at [85, 253] on span "Broadsheet" at bounding box center [128, 257] width 129 height 13
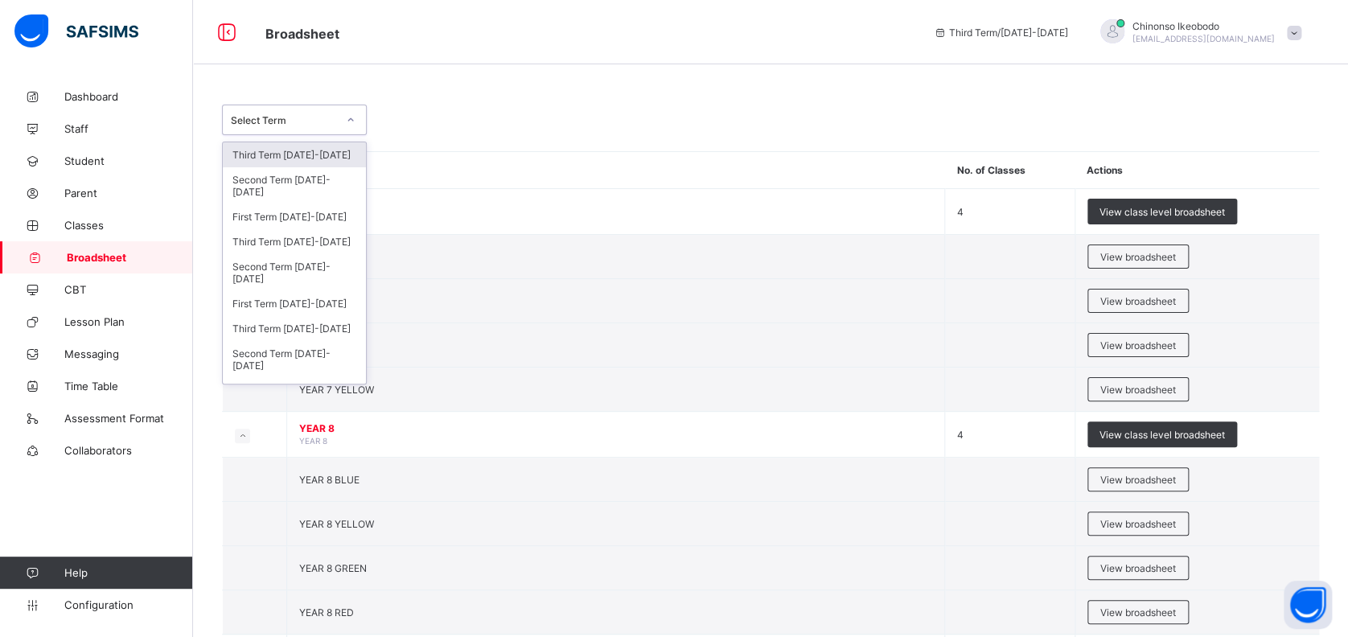
click at [308, 131] on div "Select Term" at bounding box center [294, 120] width 145 height 31
click at [530, 160] on th "Name" at bounding box center [616, 170] width 658 height 37
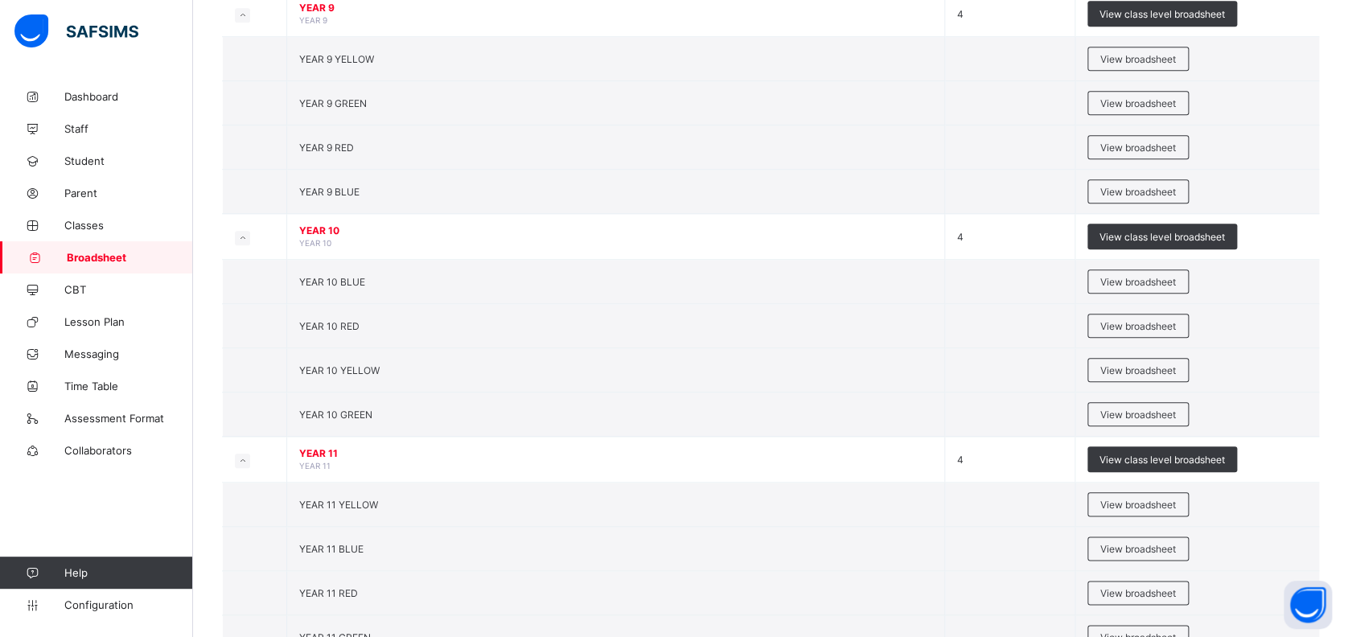
scroll to position [645, 0]
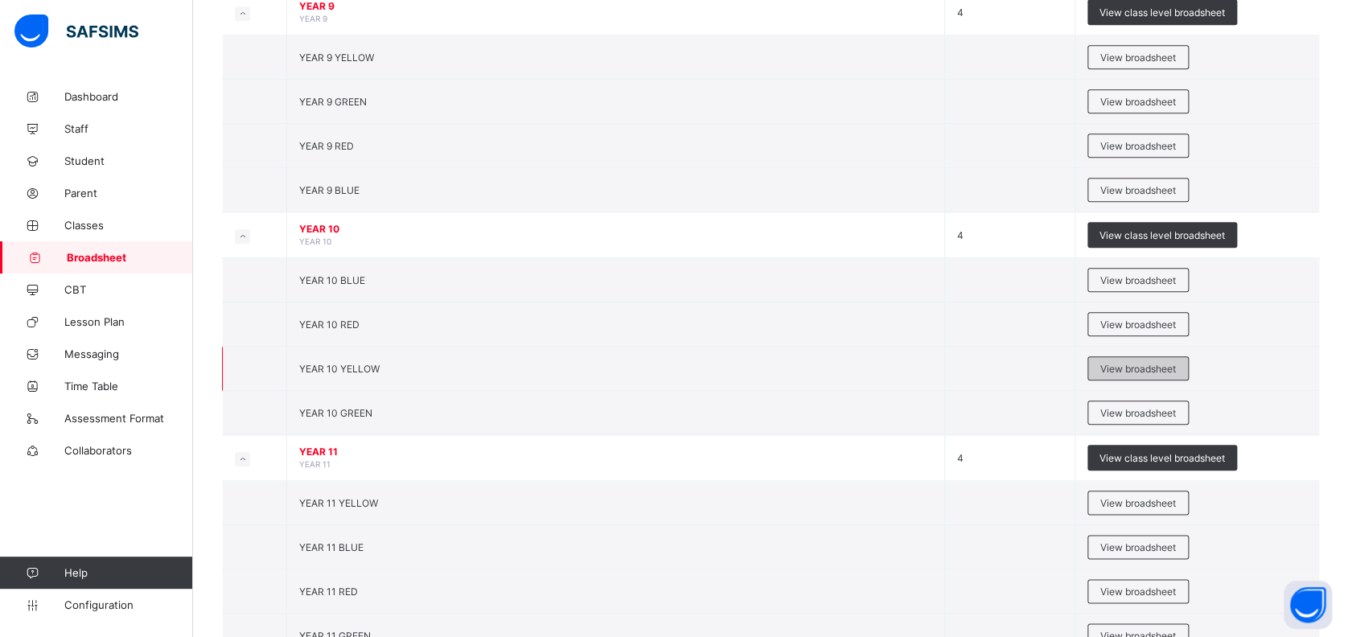
click at [1154, 363] on span "View broadsheet" at bounding box center [1139, 369] width 76 height 12
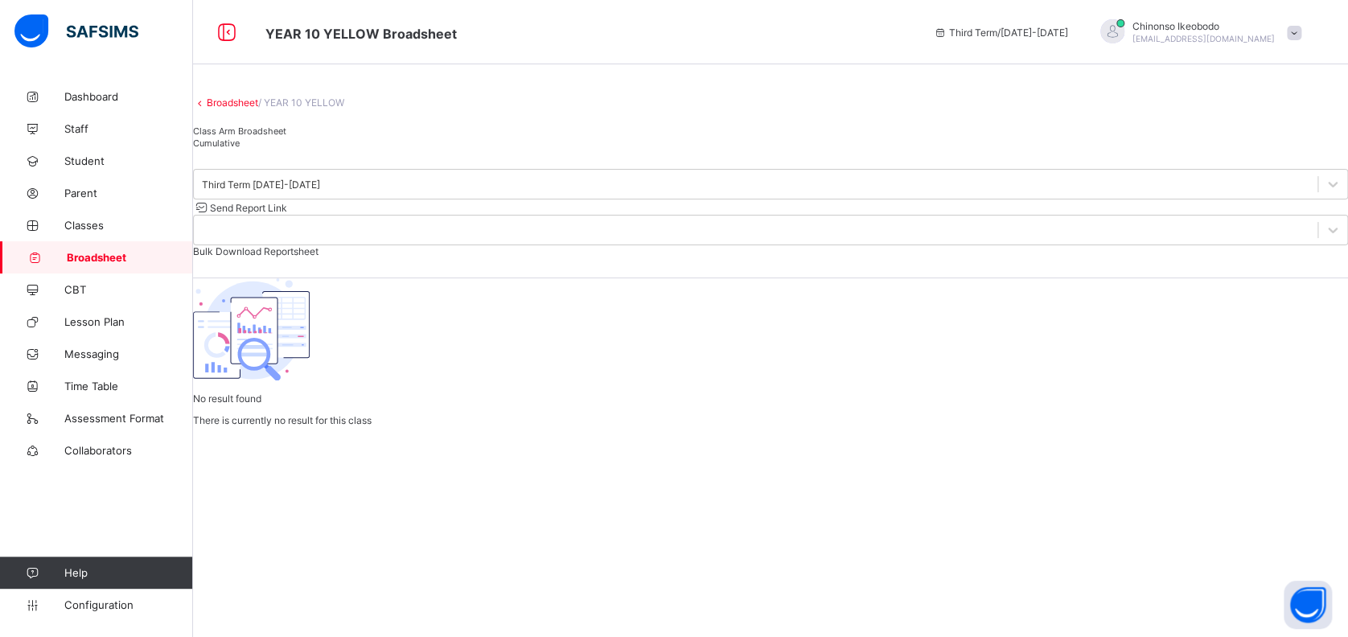
click at [244, 109] on link "Broadsheet" at bounding box center [232, 103] width 51 height 12
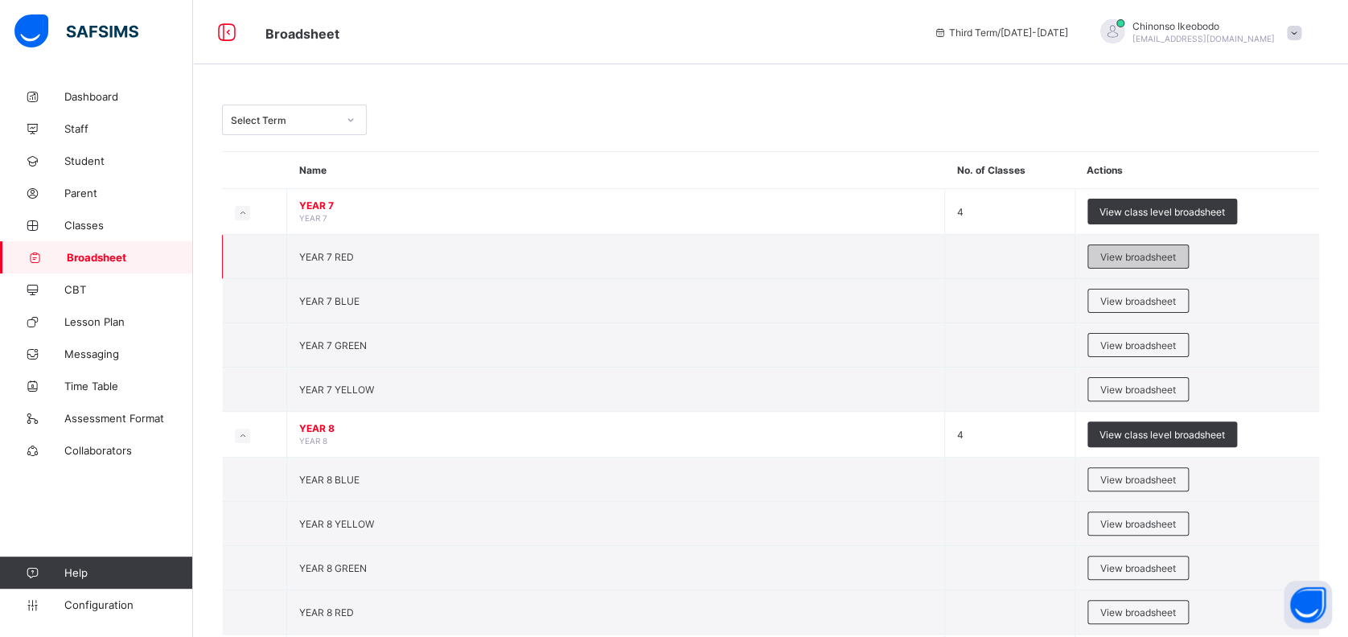
click at [1169, 251] on span "View broadsheet" at bounding box center [1139, 257] width 76 height 12
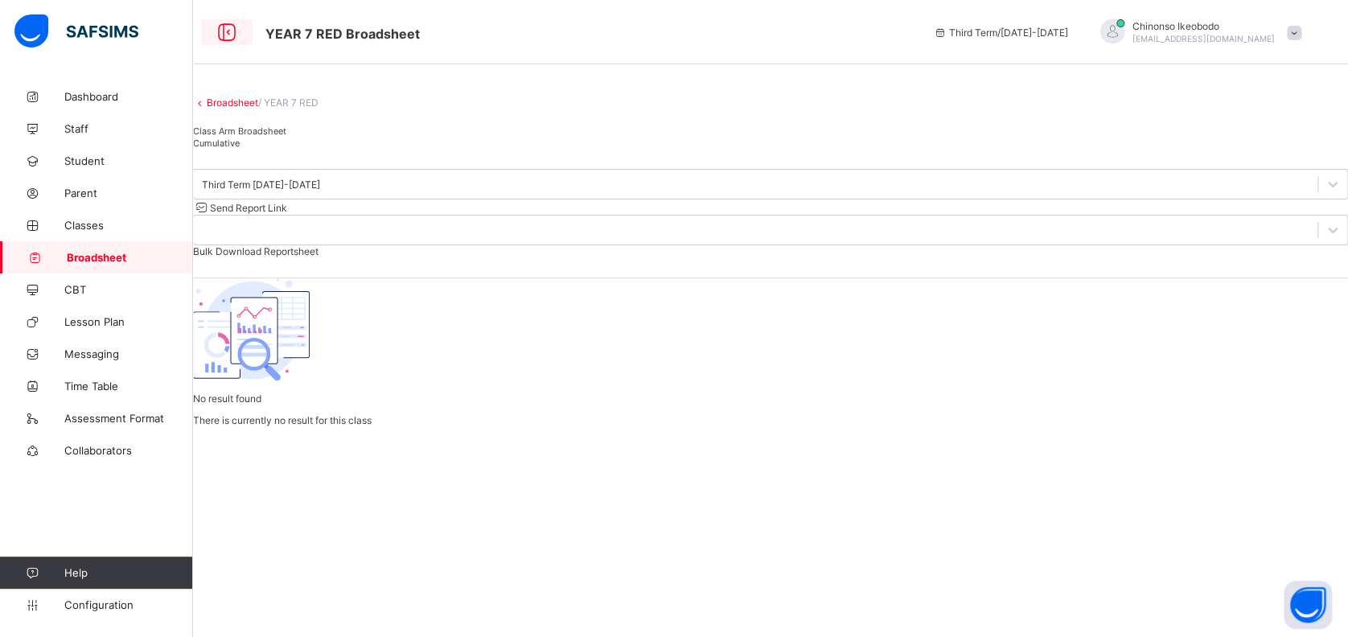
click at [226, 31] on icon at bounding box center [226, 32] width 27 height 23
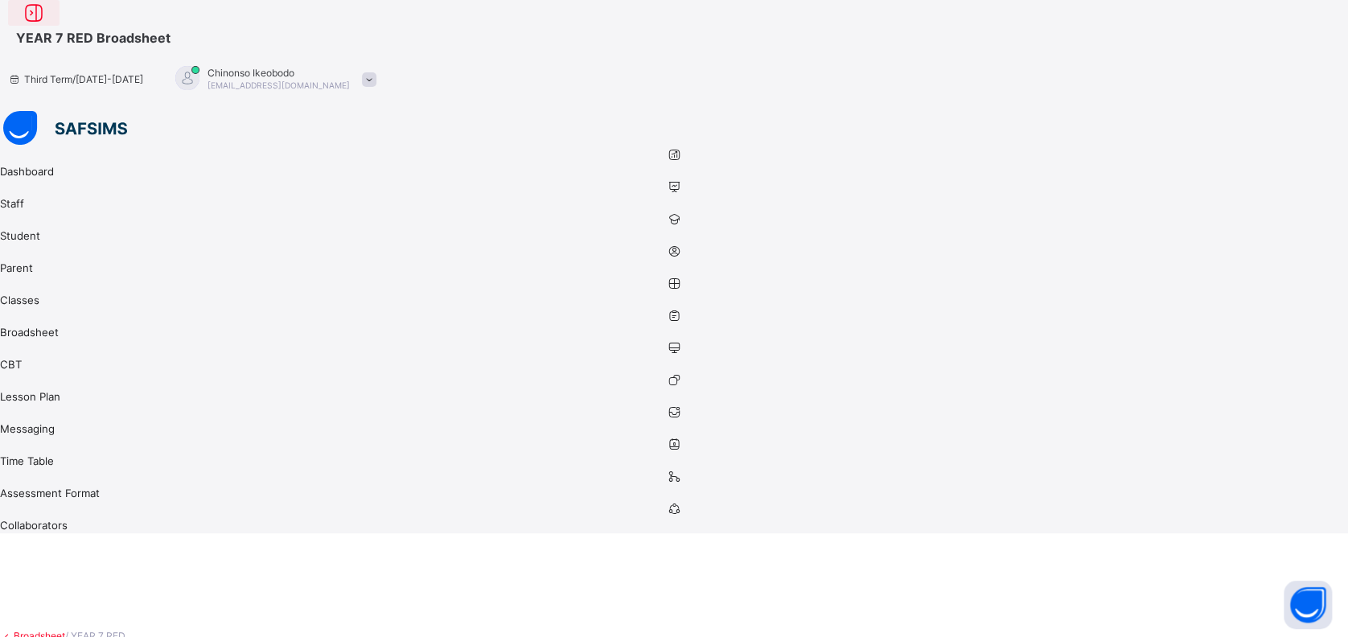
click at [47, 25] on icon at bounding box center [33, 13] width 27 height 23
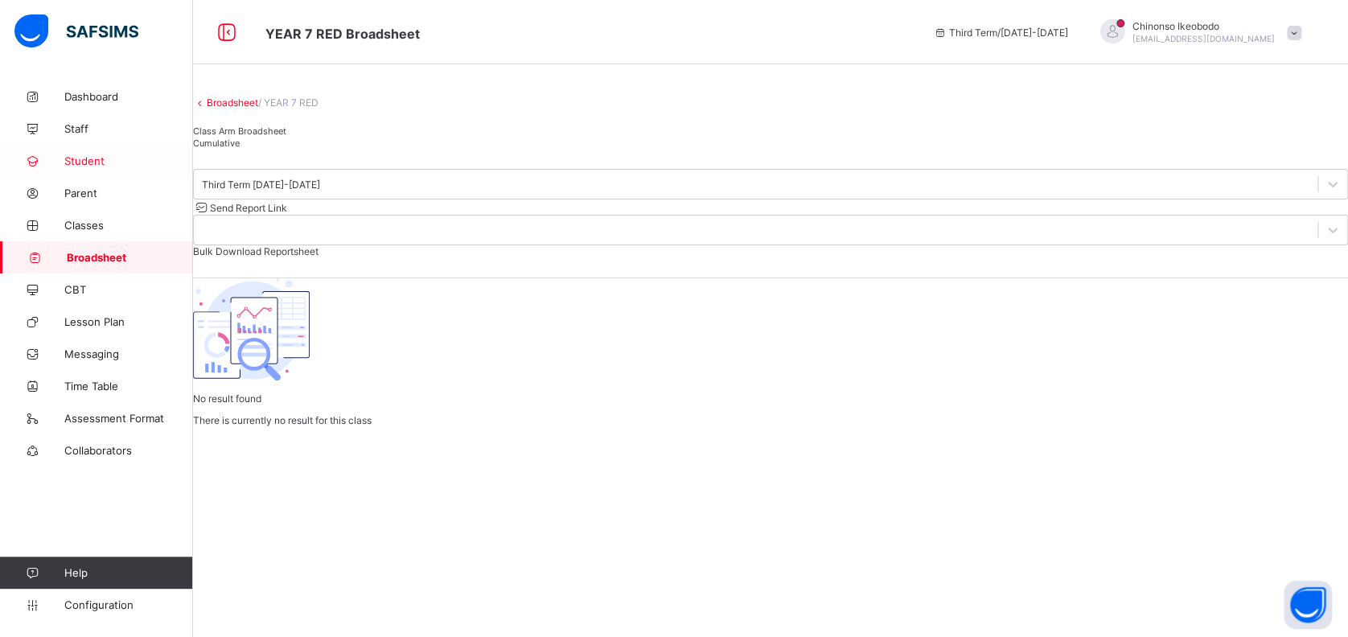
click at [84, 161] on span "Student" at bounding box center [128, 160] width 129 height 13
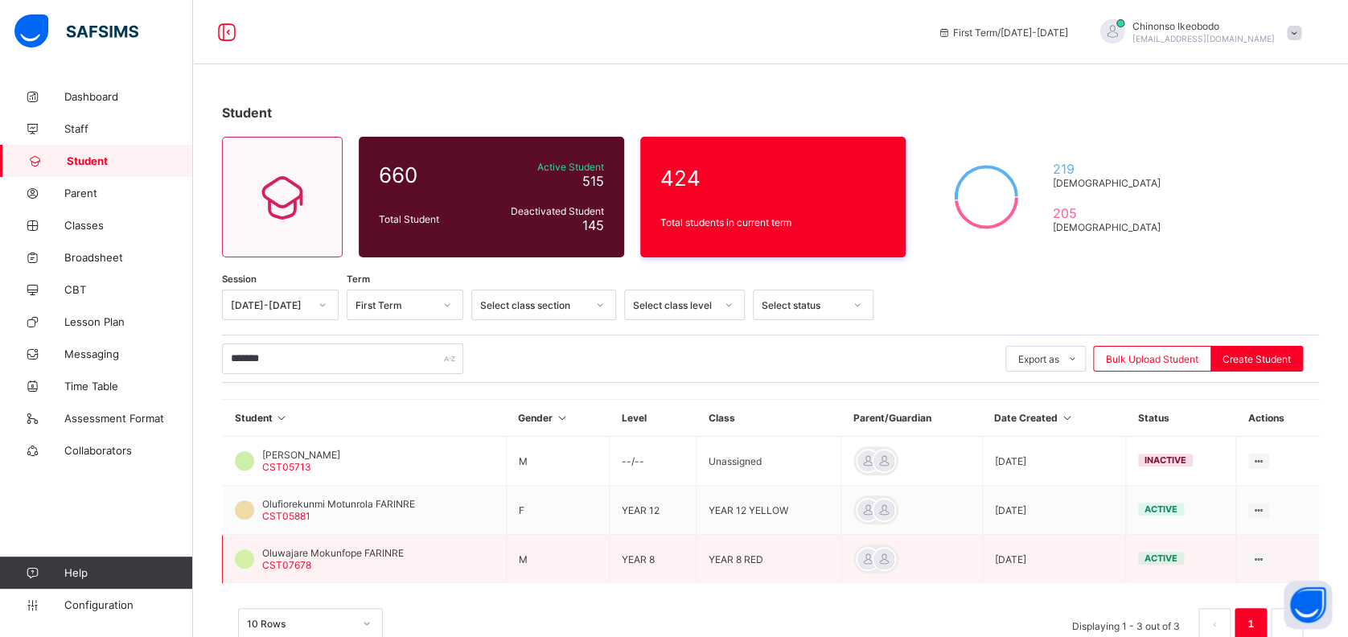
scroll to position [41, 0]
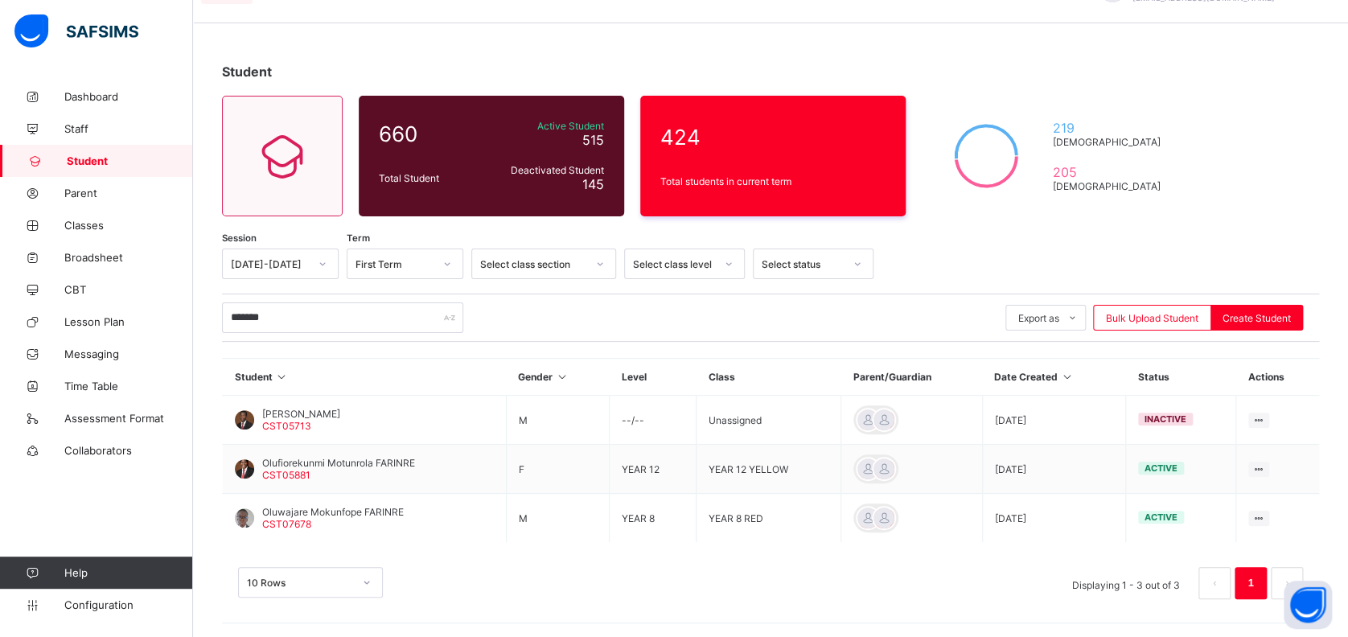
type input "*******"
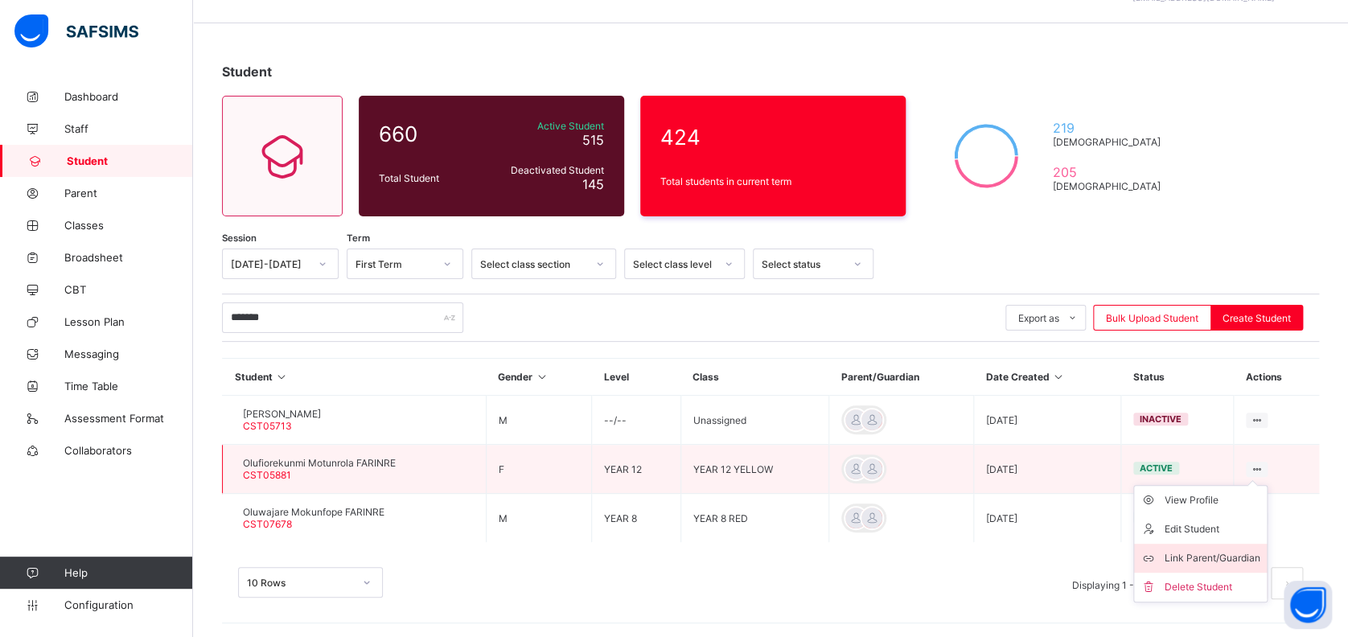
click at [1216, 558] on div "Link Parent/Guardian" at bounding box center [1213, 558] width 96 height 16
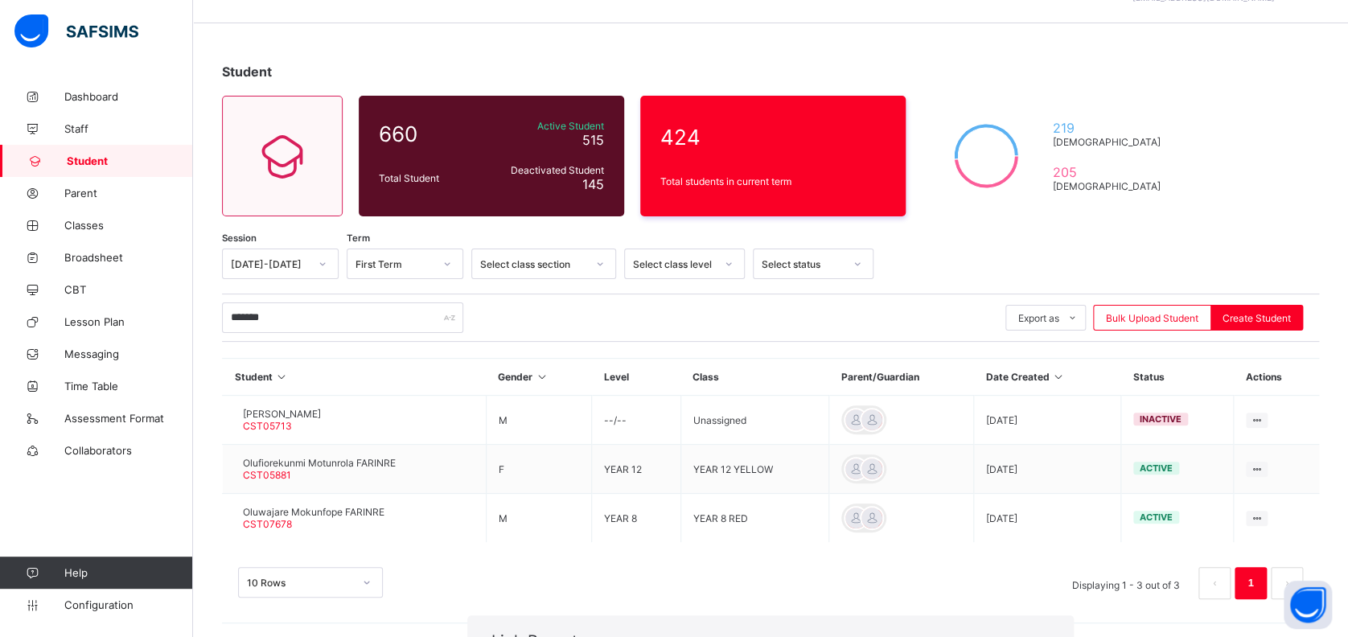
type input "***"
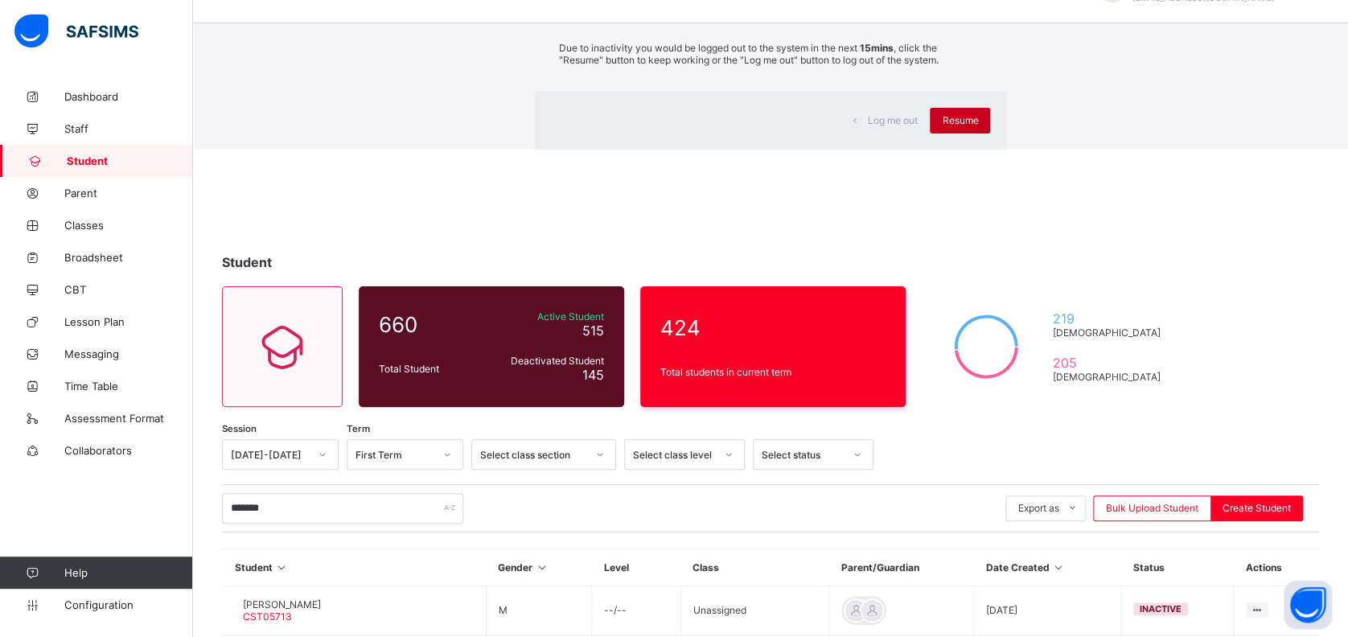
click at [942, 126] on span "Resume" at bounding box center [960, 120] width 36 height 12
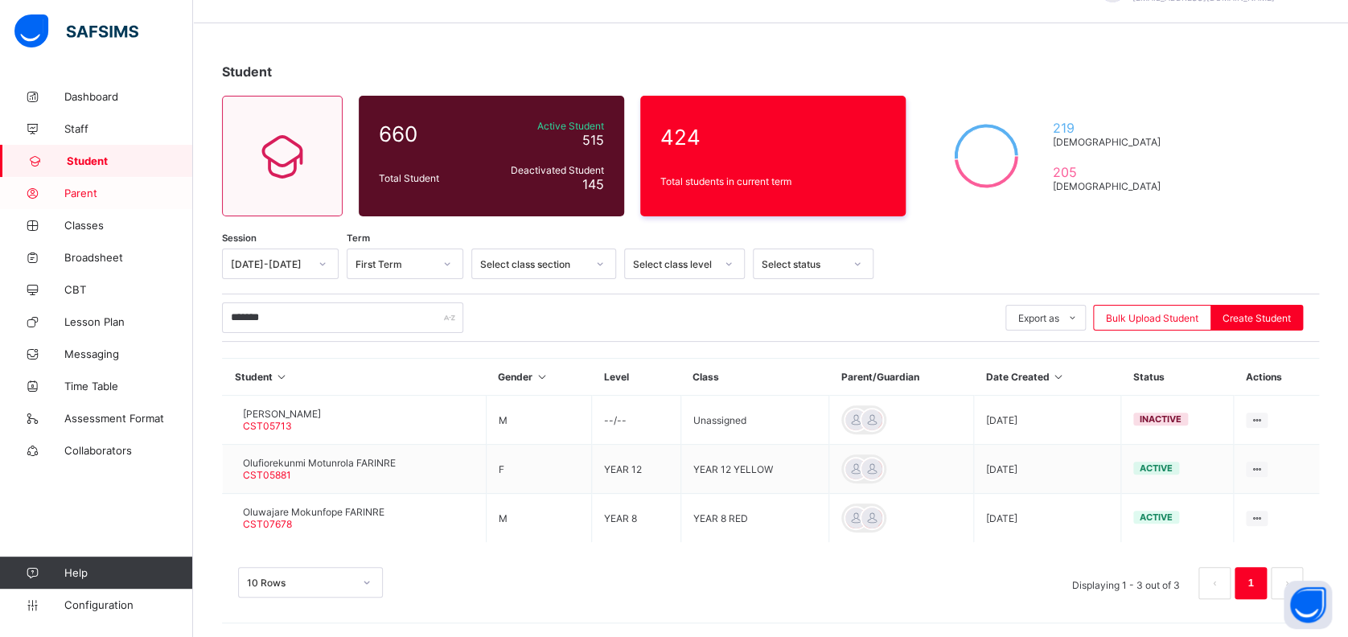
click at [82, 190] on span "Parent" at bounding box center [128, 193] width 129 height 13
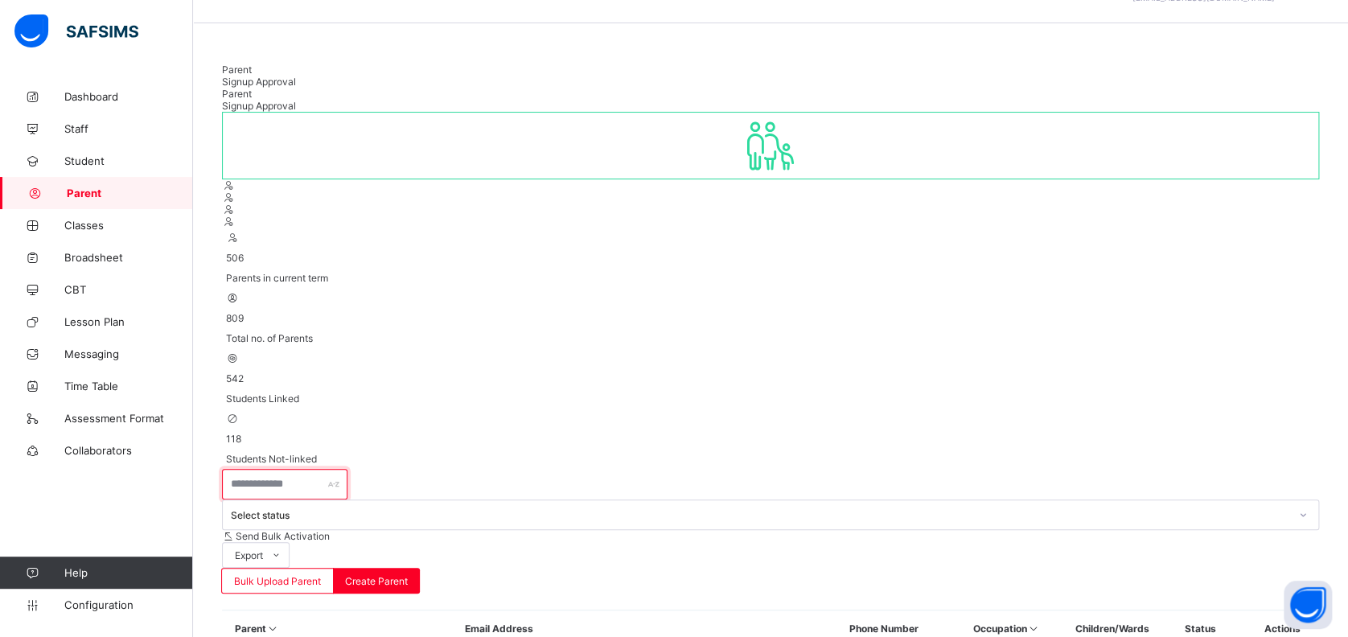
click at [306, 469] on input "text" at bounding box center [285, 484] width 126 height 31
type input "****"
click at [115, 602] on span "Configuration" at bounding box center [128, 605] width 128 height 13
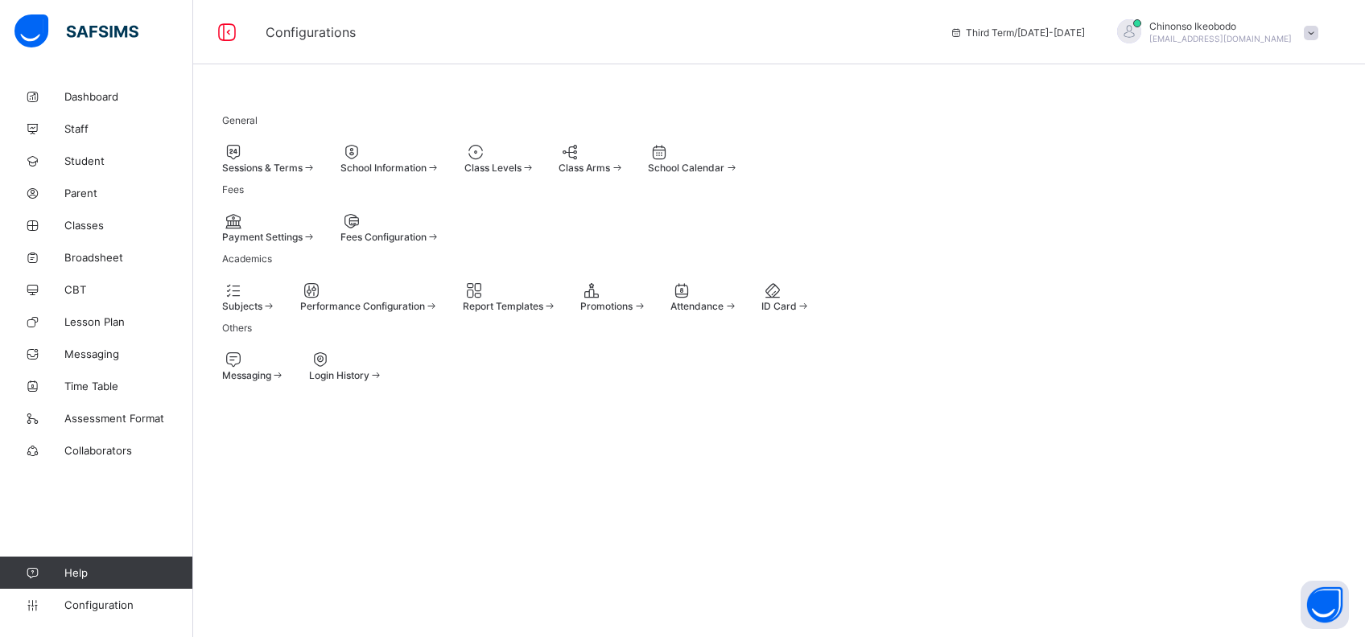
click at [222, 162] on span at bounding box center [222, 162] width 0 height 0
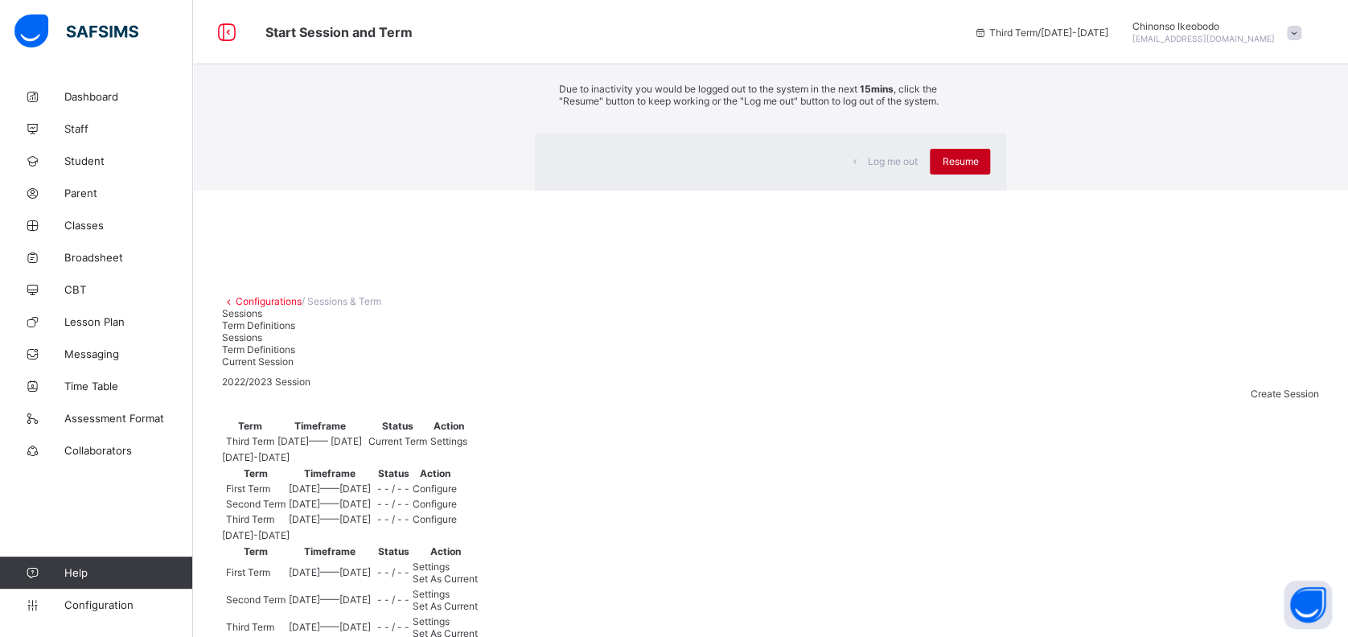
click at [942, 167] on span "Resume" at bounding box center [960, 161] width 36 height 12
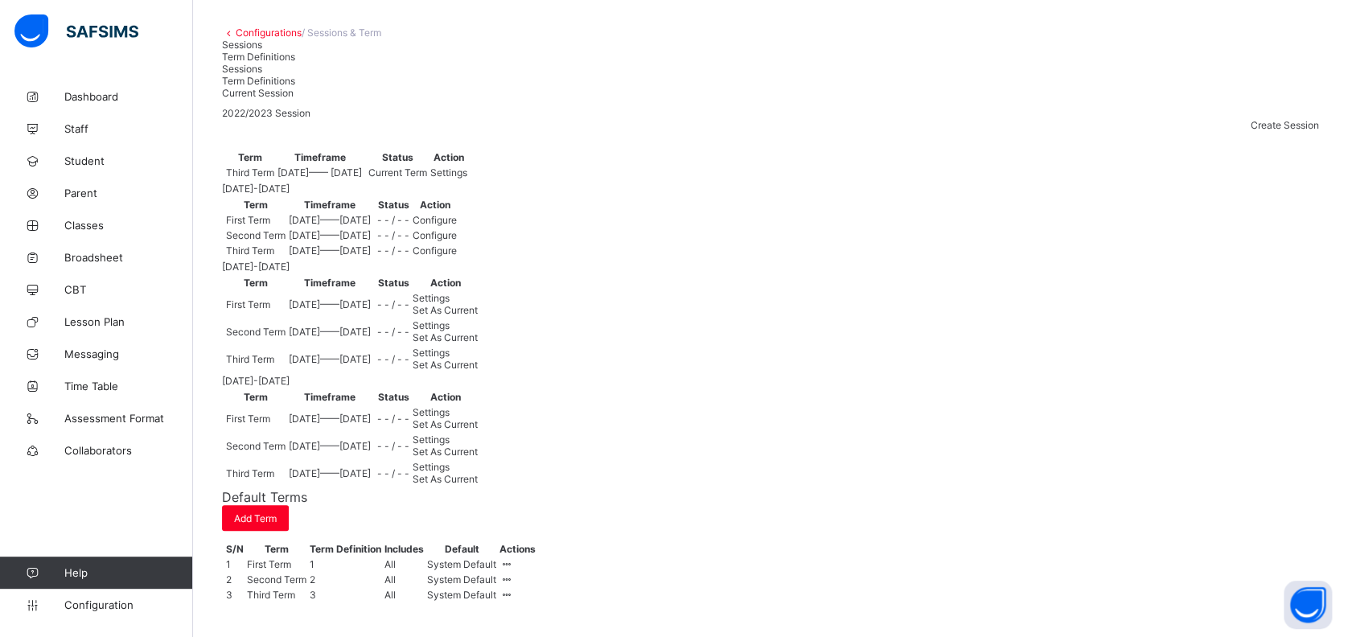
scroll to position [500, 0]
click at [478, 370] on span "Set As Current" at bounding box center [445, 365] width 65 height 12
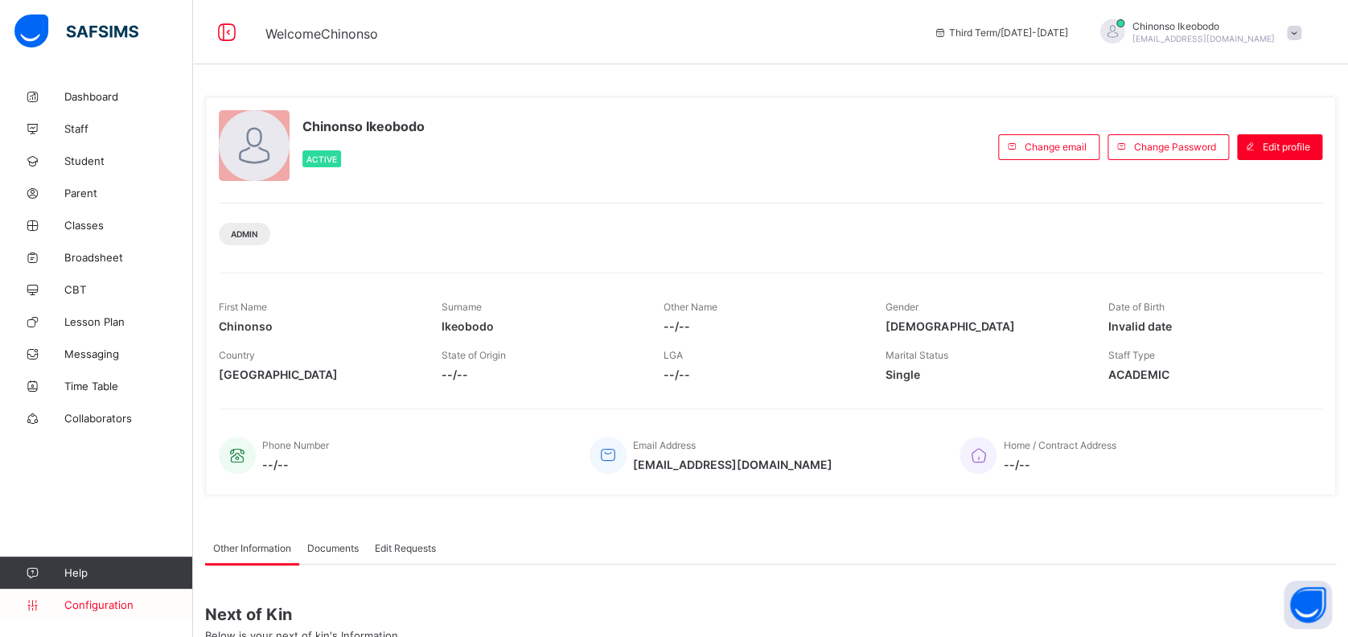
click at [118, 596] on link "Configuration" at bounding box center [96, 605] width 192 height 32
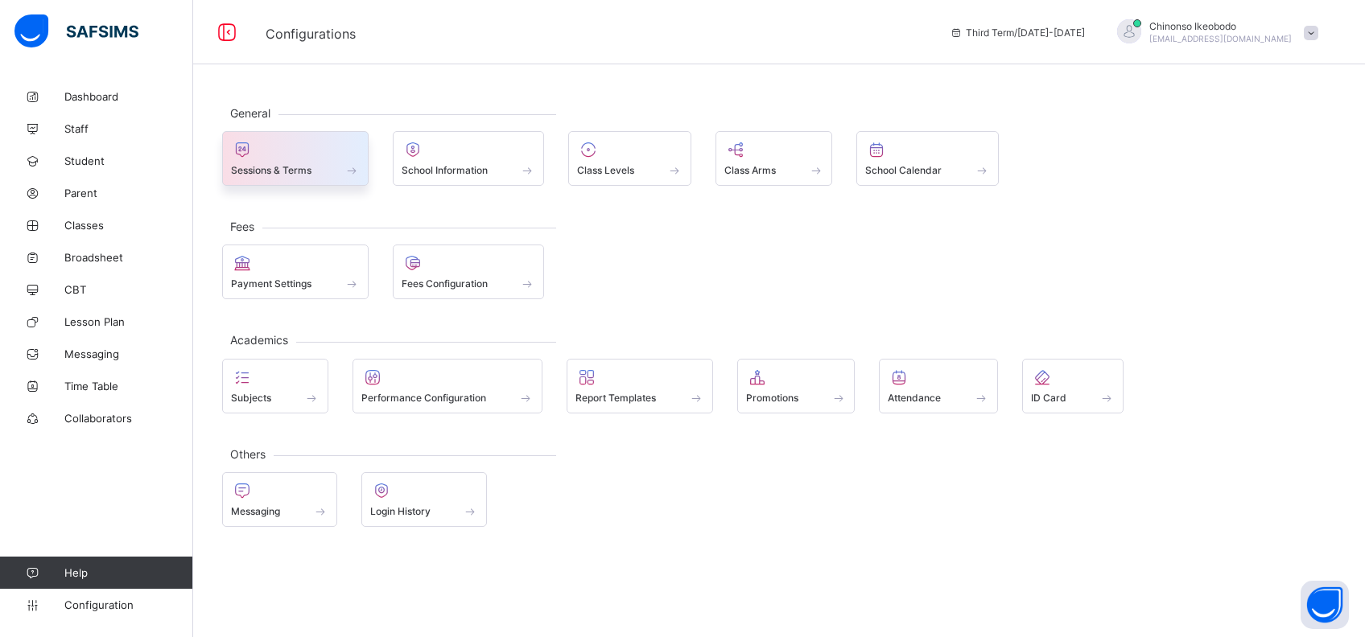
click at [286, 167] on span "Sessions & Terms" at bounding box center [271, 170] width 80 height 12
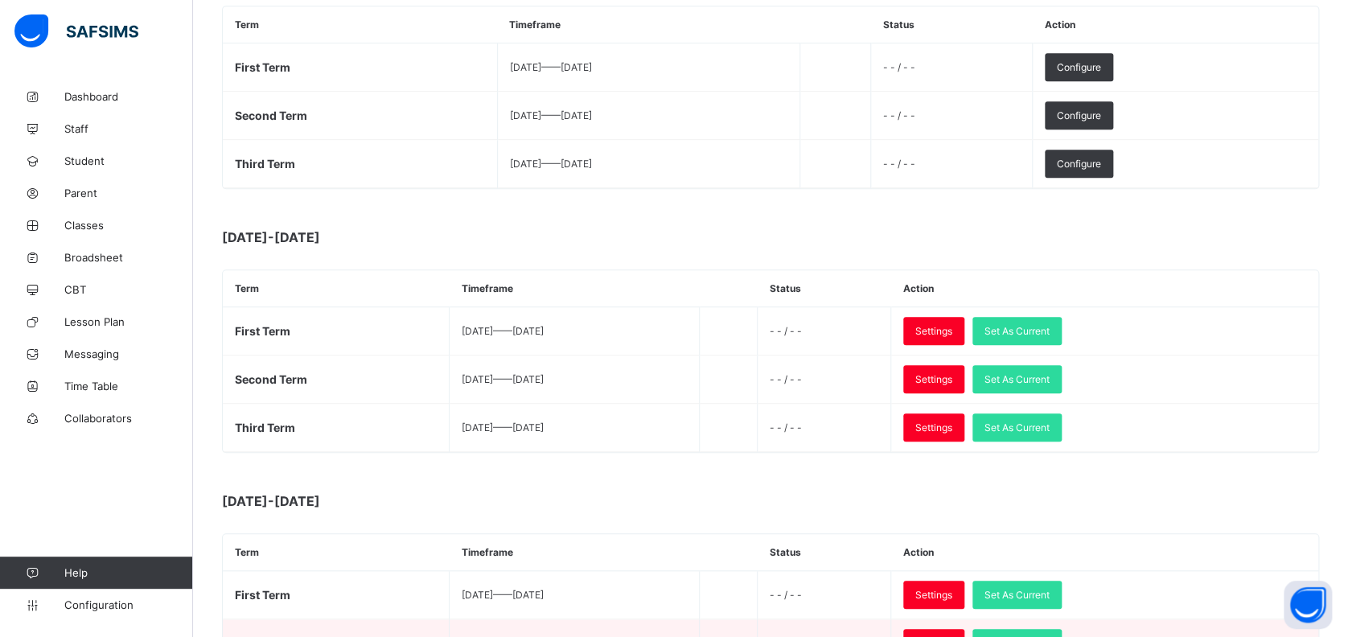
scroll to position [449, 0]
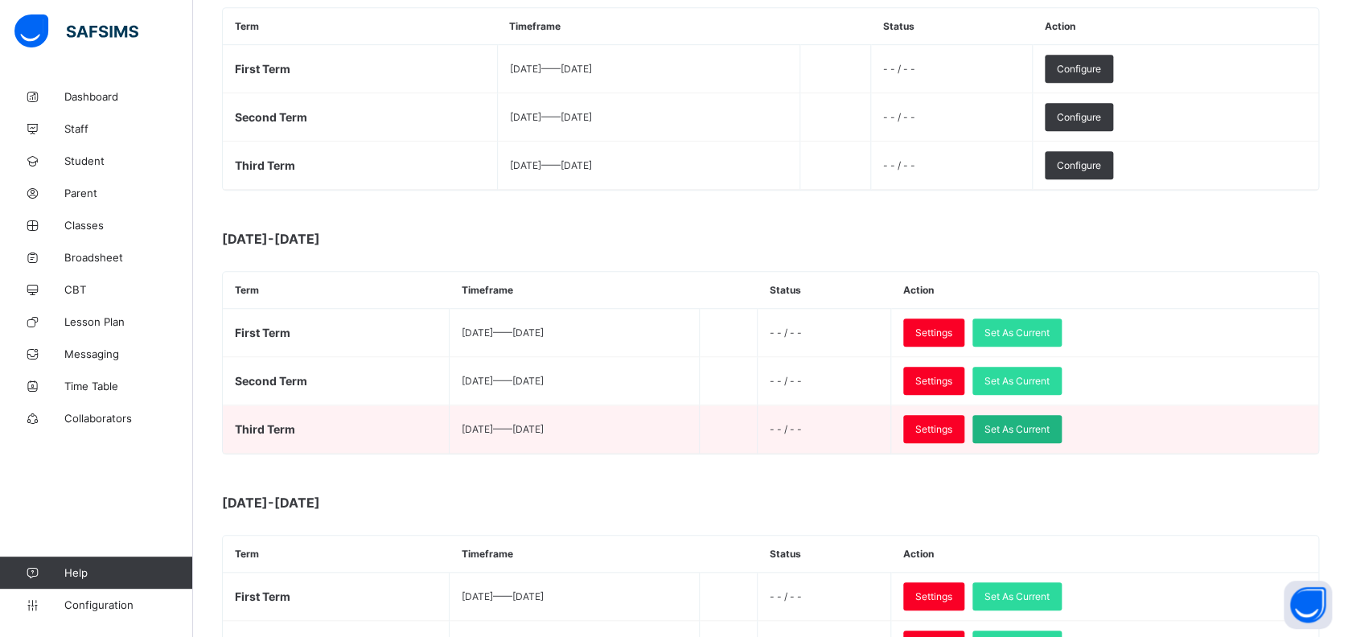
click at [1050, 427] on span "Set As Current" at bounding box center [1017, 429] width 65 height 12
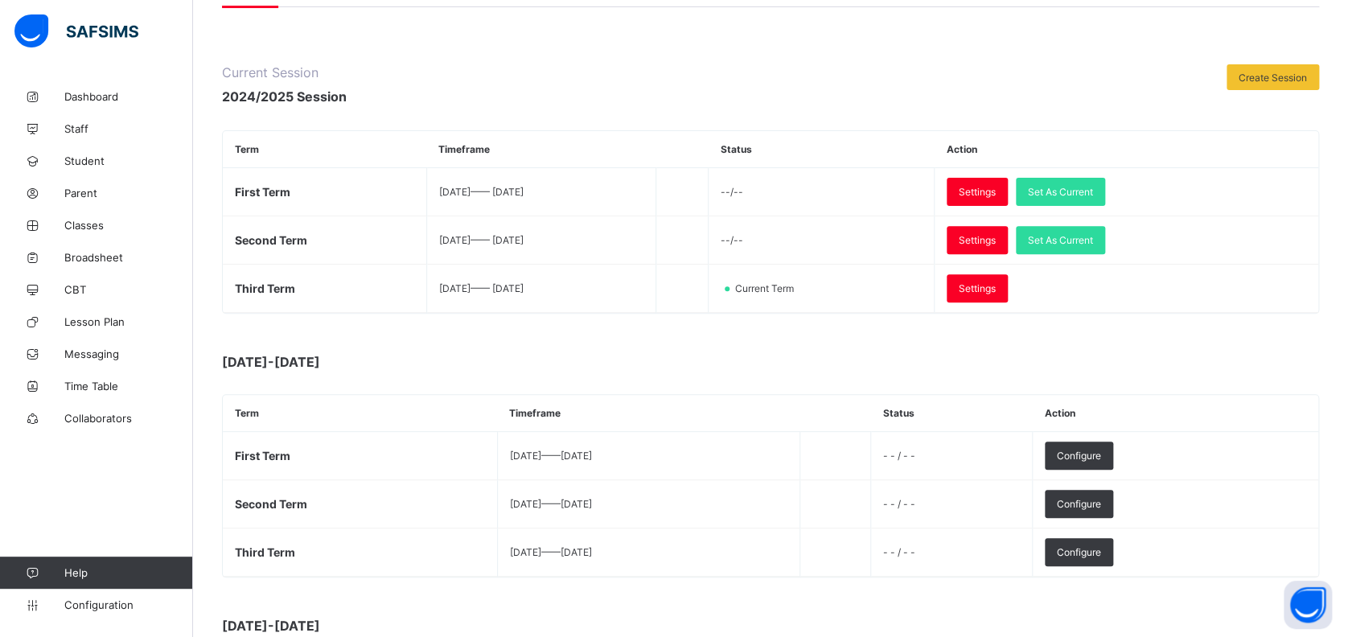
scroll to position [157, 0]
